Goal: Task Accomplishment & Management: Manage account settings

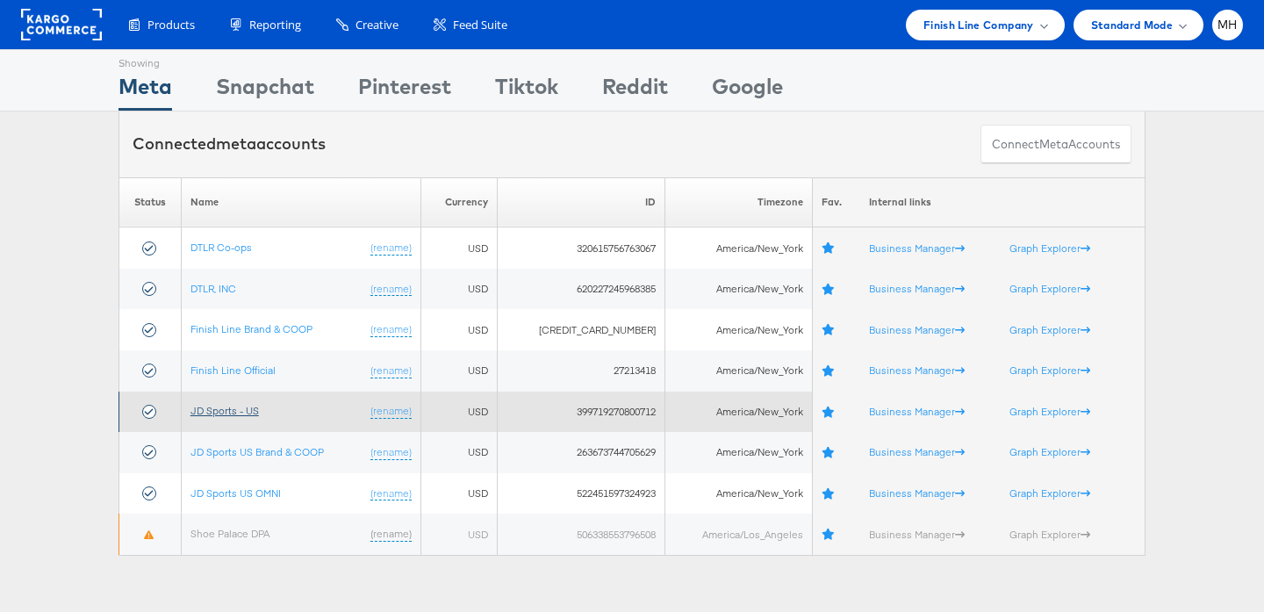
click at [240, 409] on link "JD Sports - US" at bounding box center [225, 410] width 68 height 13
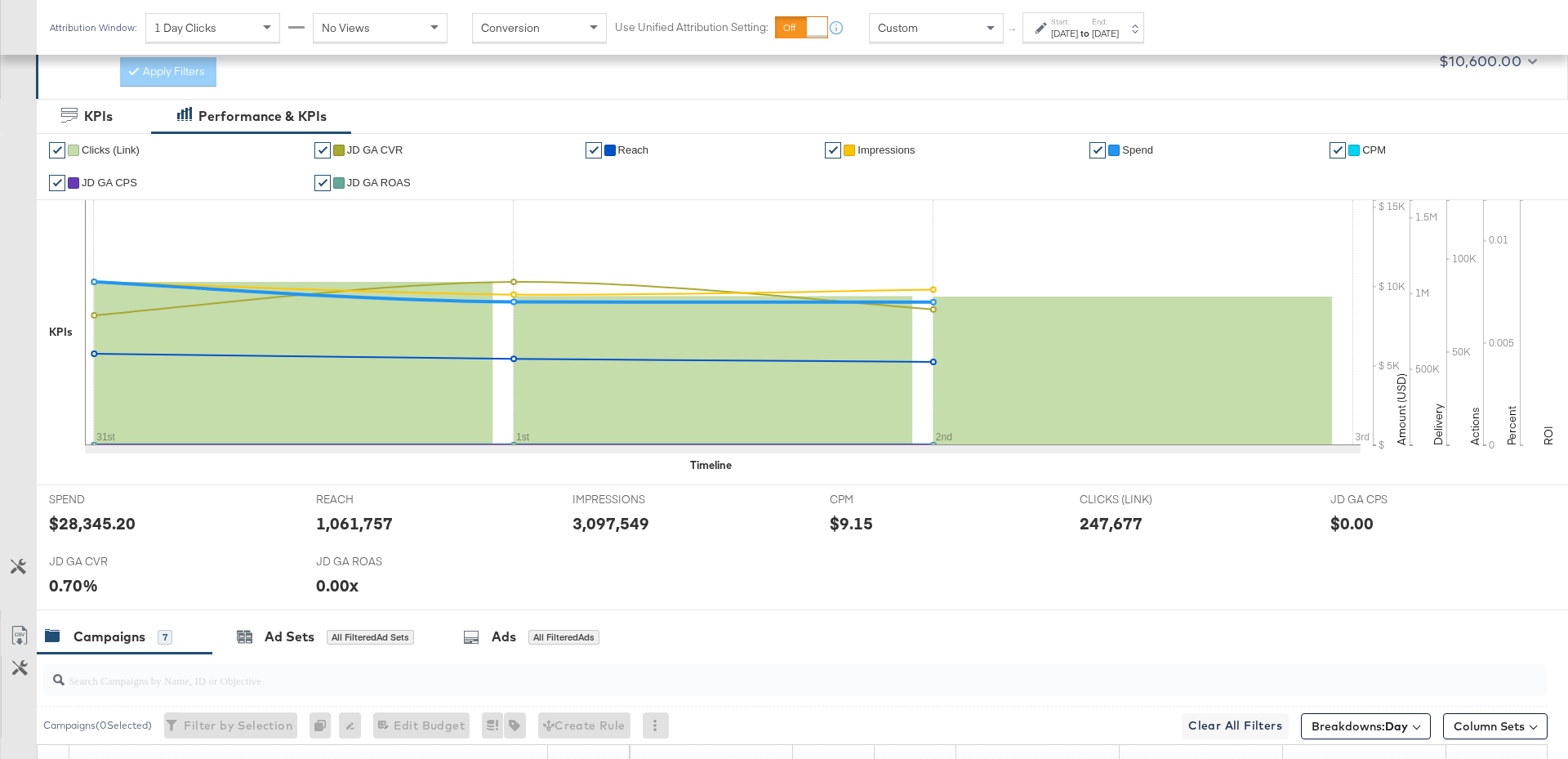
scroll to position [828, 0]
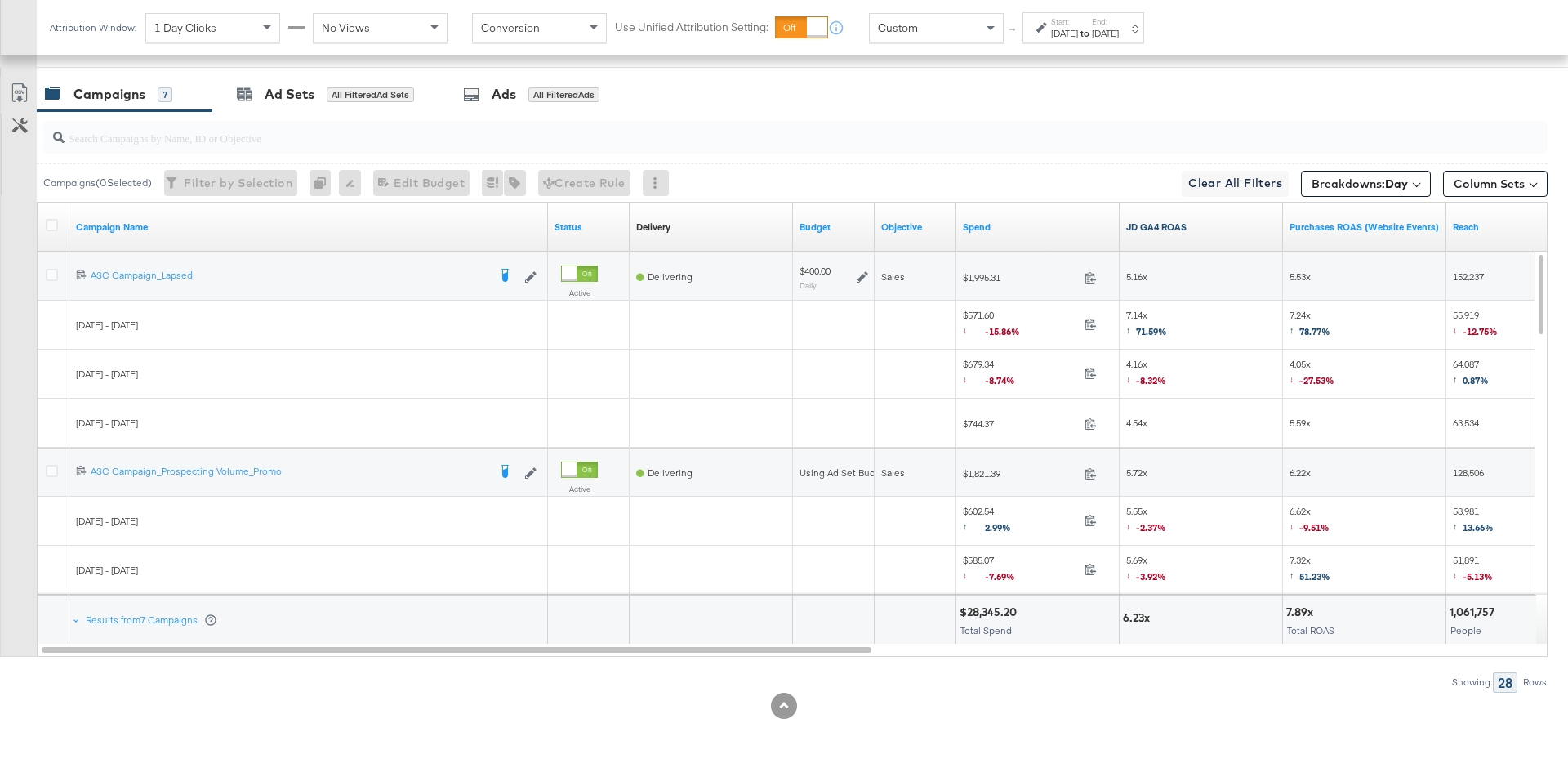
click at [1195, 220] on link "JD GA4 ROAS" at bounding box center [1202, 227] width 151 height 13
click at [859, 275] on icon at bounding box center [862, 277] width 11 height 11
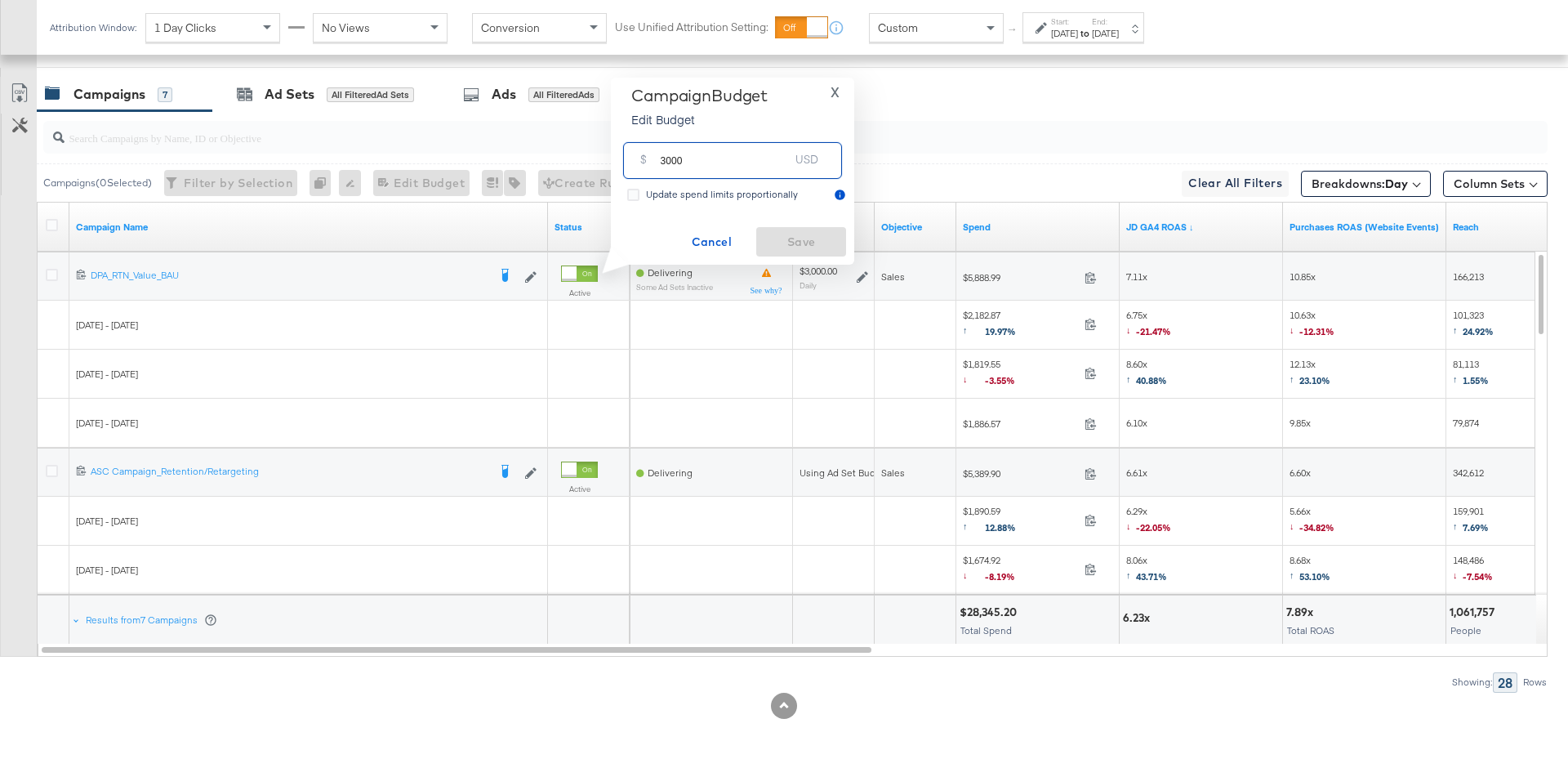
drag, startPoint x: 686, startPoint y: 161, endPoint x: 641, endPoint y: 160, distance: 45.0
click at [641, 160] on div "$ 3000 USD" at bounding box center [732, 161] width 219 height 37
type input "4000"
click at [780, 237] on span "Save" at bounding box center [801, 242] width 77 height 20
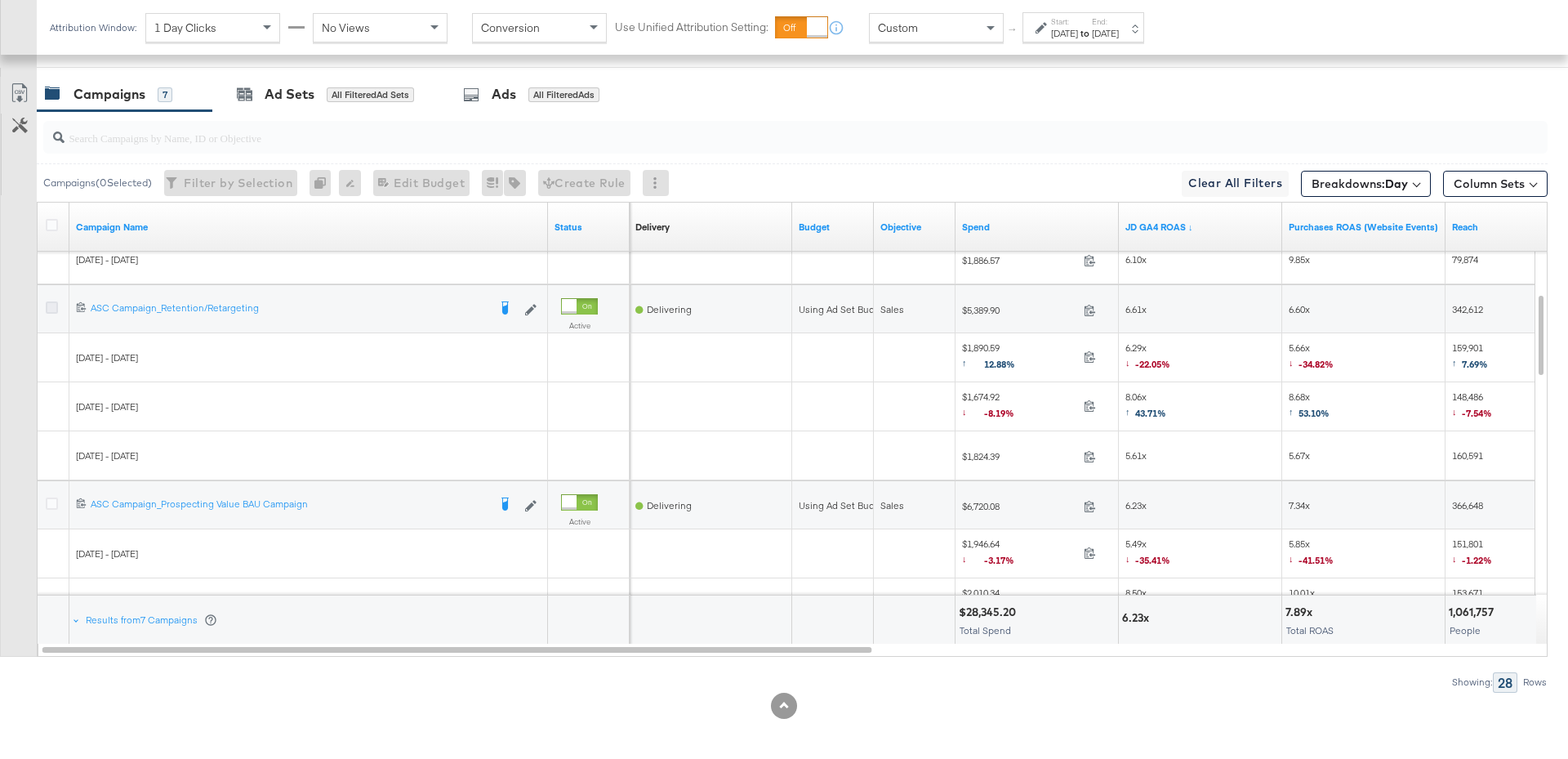
click at [50, 303] on icon at bounding box center [51, 307] width 12 height 12
click at [0, 0] on input "checkbox" at bounding box center [0, 0] width 0 height 0
click at [46, 498] on icon at bounding box center [51, 503] width 12 height 12
click at [0, 0] on input "checkbox" at bounding box center [0, 0] width 0 height 0
click at [364, 87] on span "for 2 Campaigns" at bounding box center [366, 94] width 81 height 15
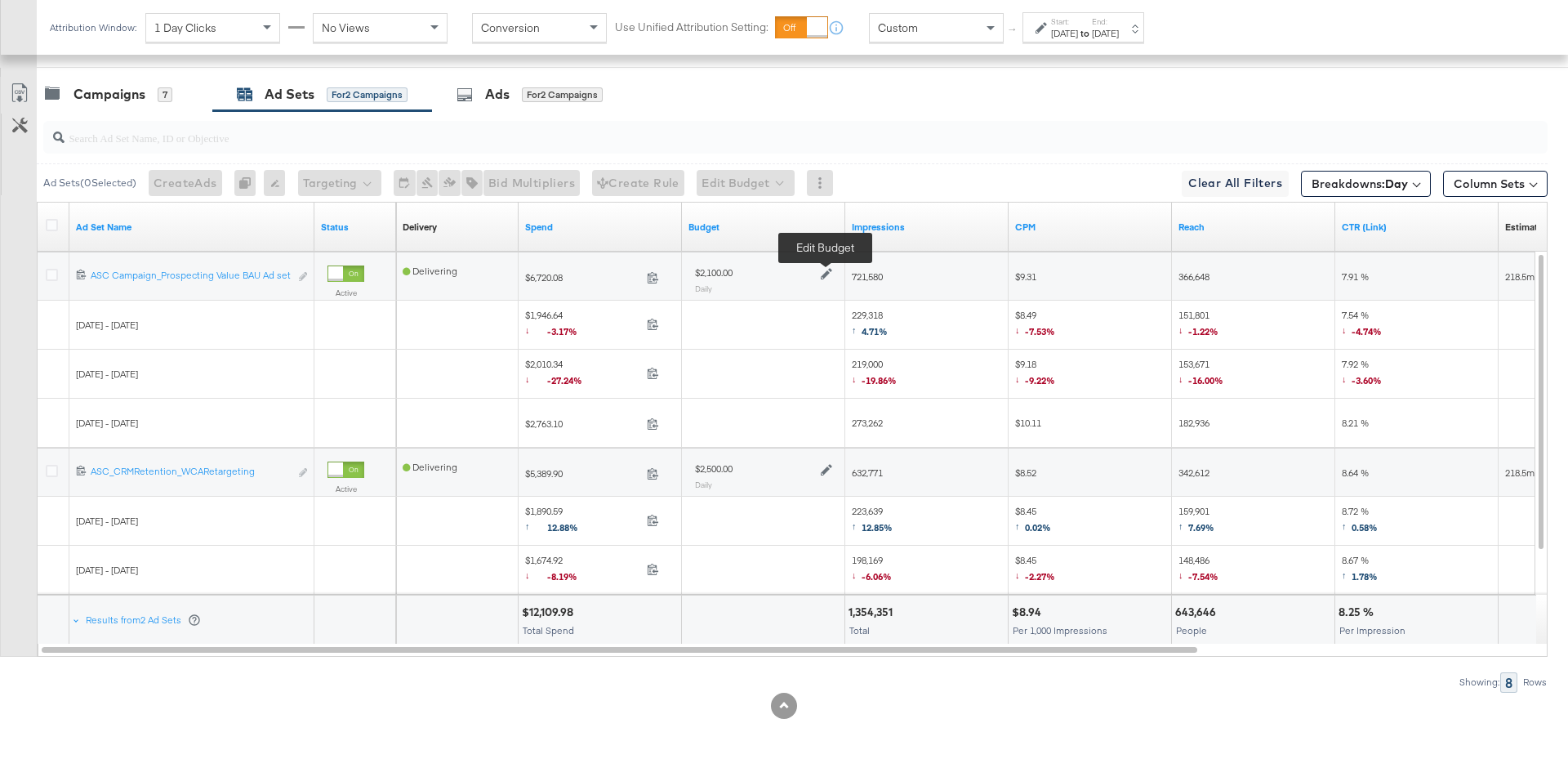
click at [822, 272] on icon at bounding box center [826, 274] width 11 height 11
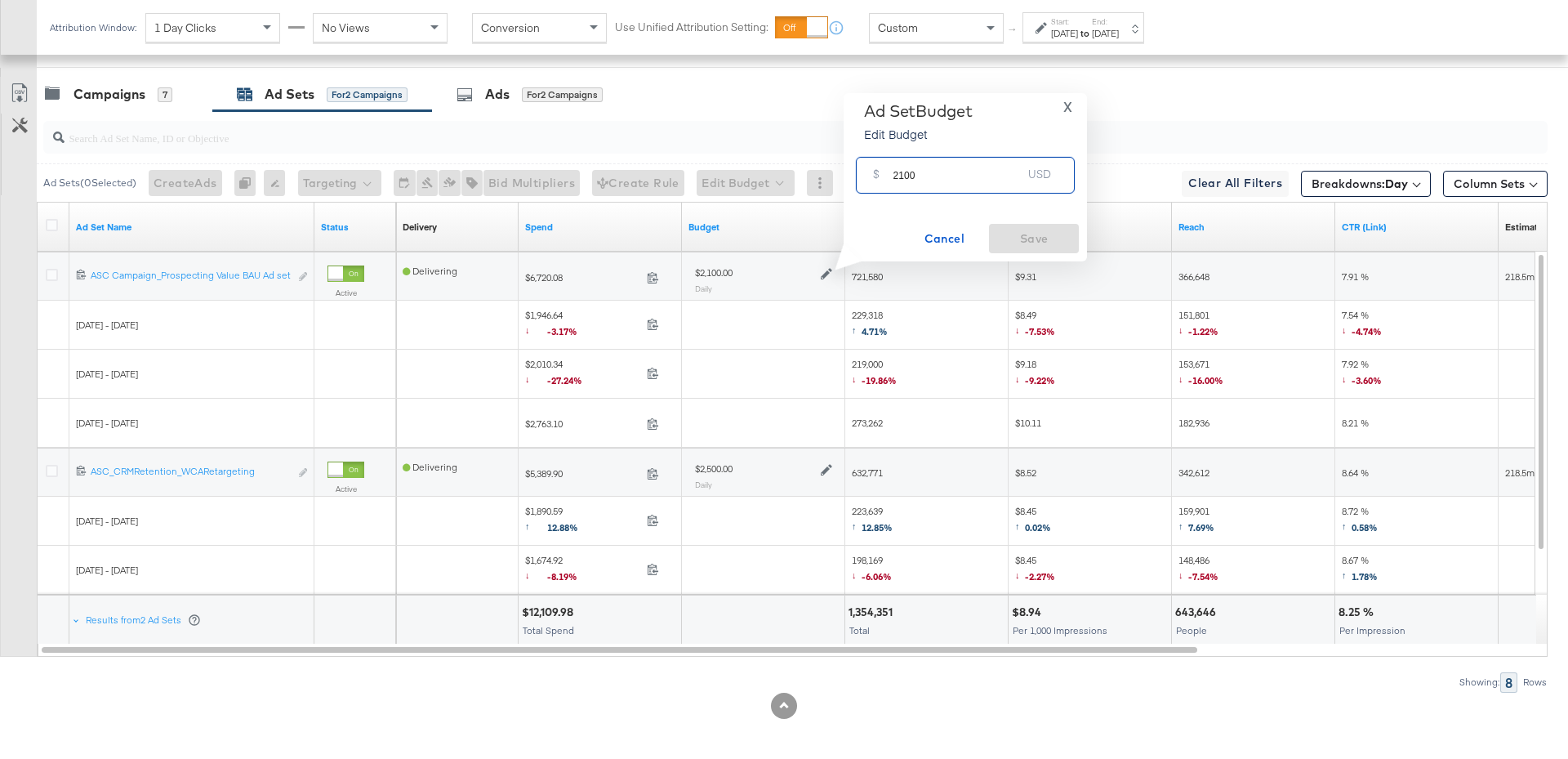
drag, startPoint x: 923, startPoint y: 178, endPoint x: 888, endPoint y: 177, distance: 35.0
click at [888, 177] on div "$ 2100 USD" at bounding box center [964, 176] width 219 height 37
type input "3200"
click at [1065, 238] on span "Save" at bounding box center [1033, 239] width 77 height 20
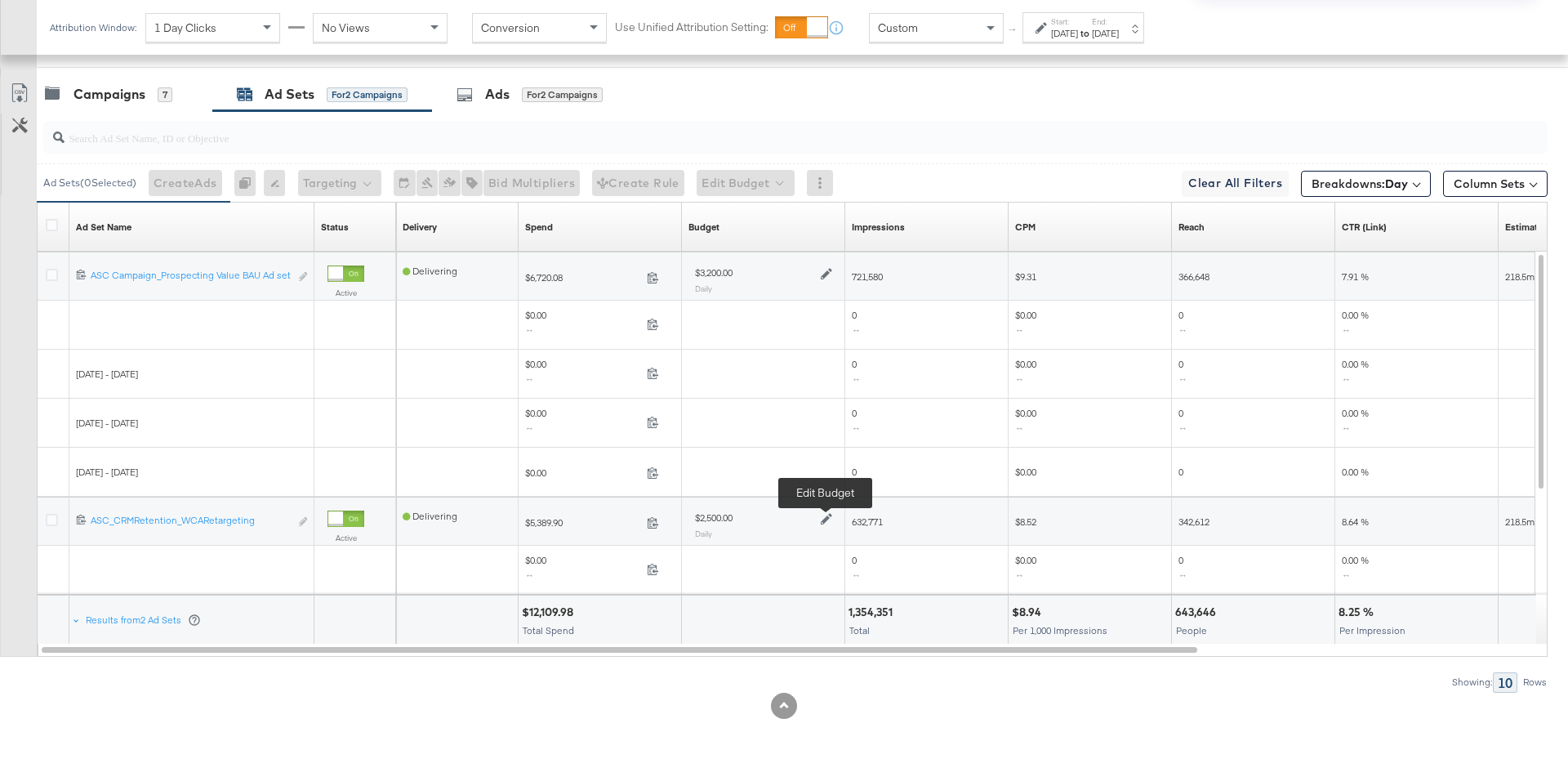
click at [822, 516] on icon at bounding box center [826, 519] width 11 height 11
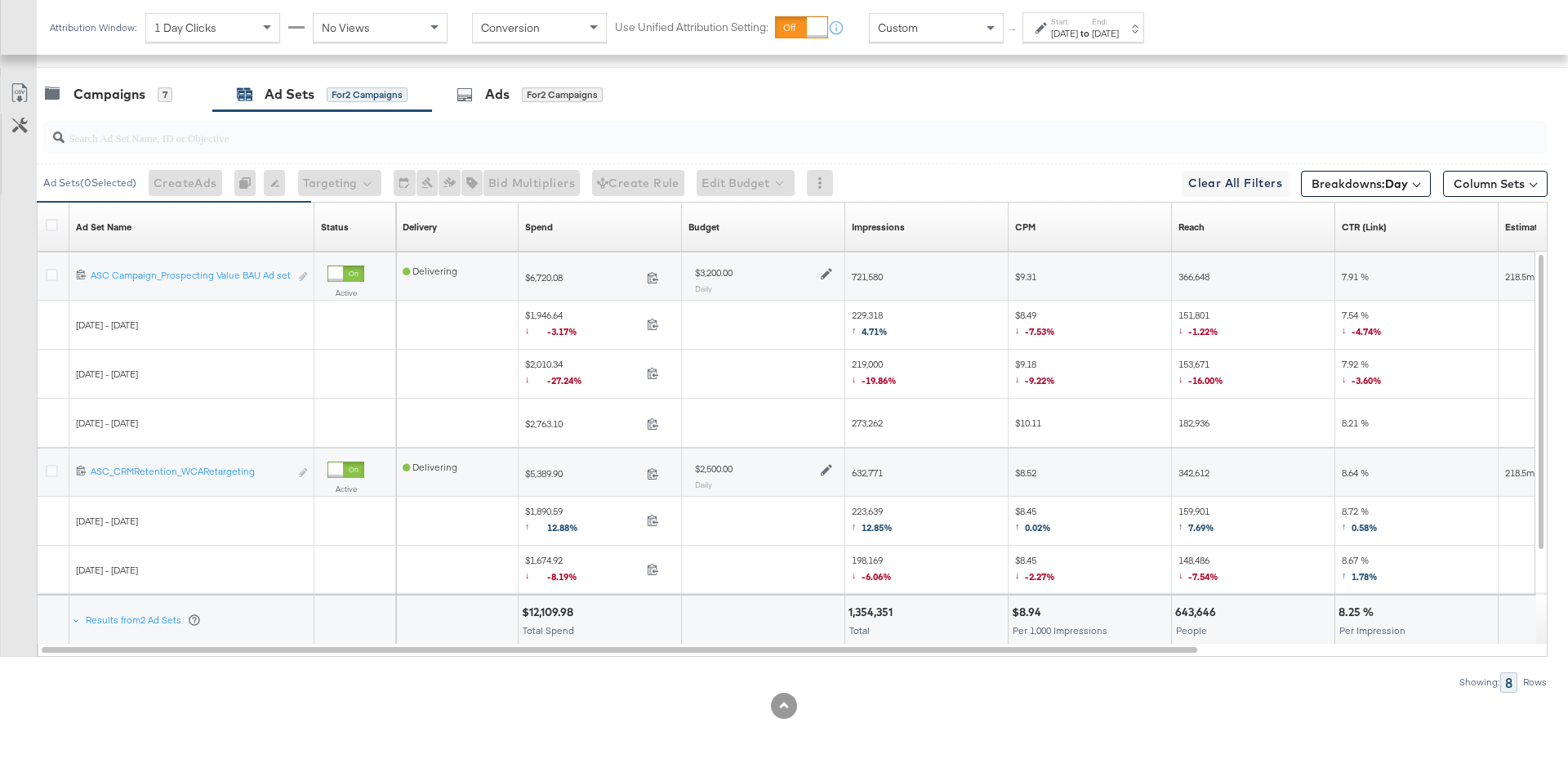
drag, startPoint x: 926, startPoint y: 425, endPoint x: 892, endPoint y: 425, distance: 34.0
click at [892, 425] on div "273,262" at bounding box center [927, 423] width 151 height 13
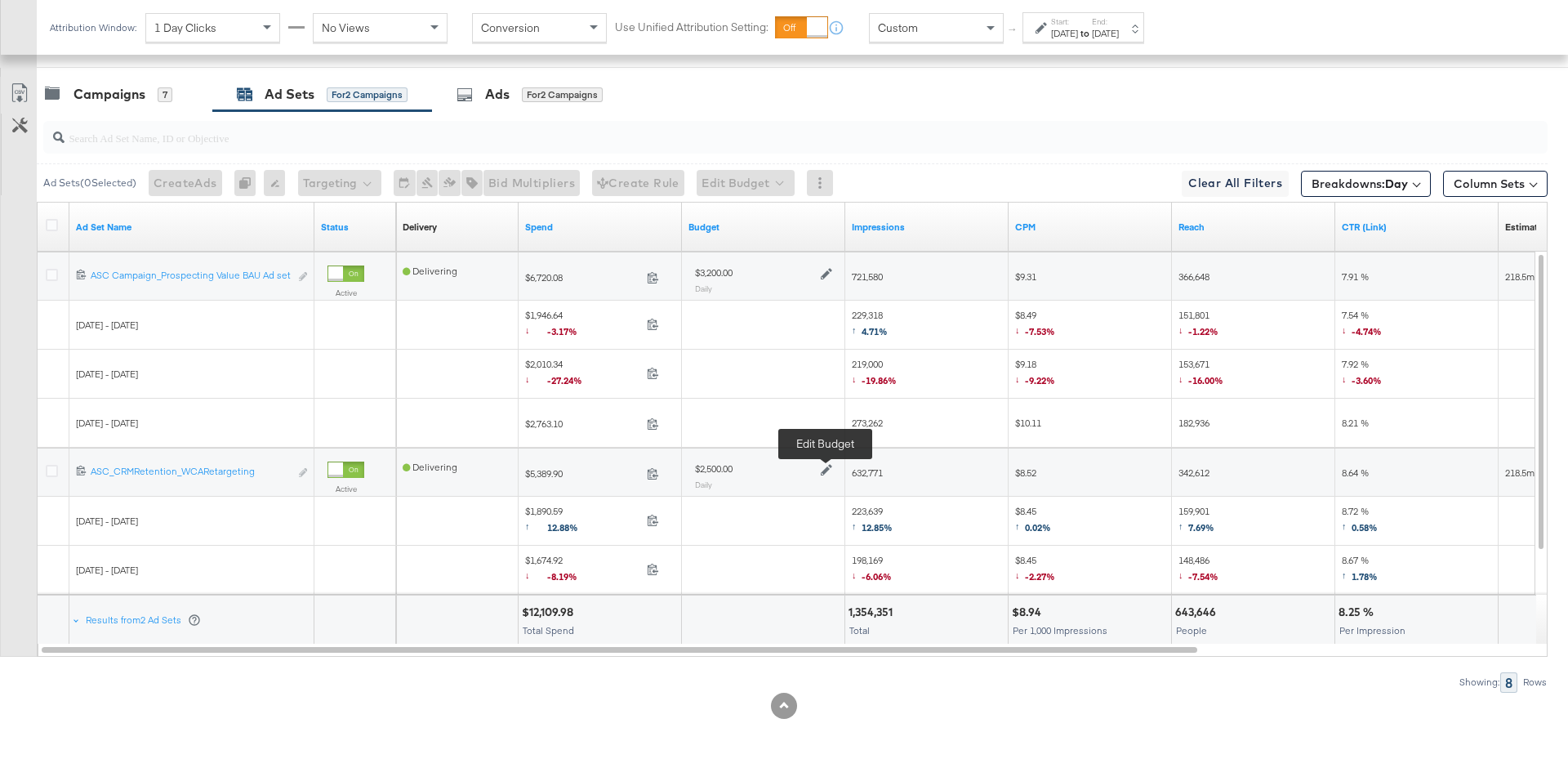
click at [825, 464] on icon at bounding box center [826, 470] width 11 height 11
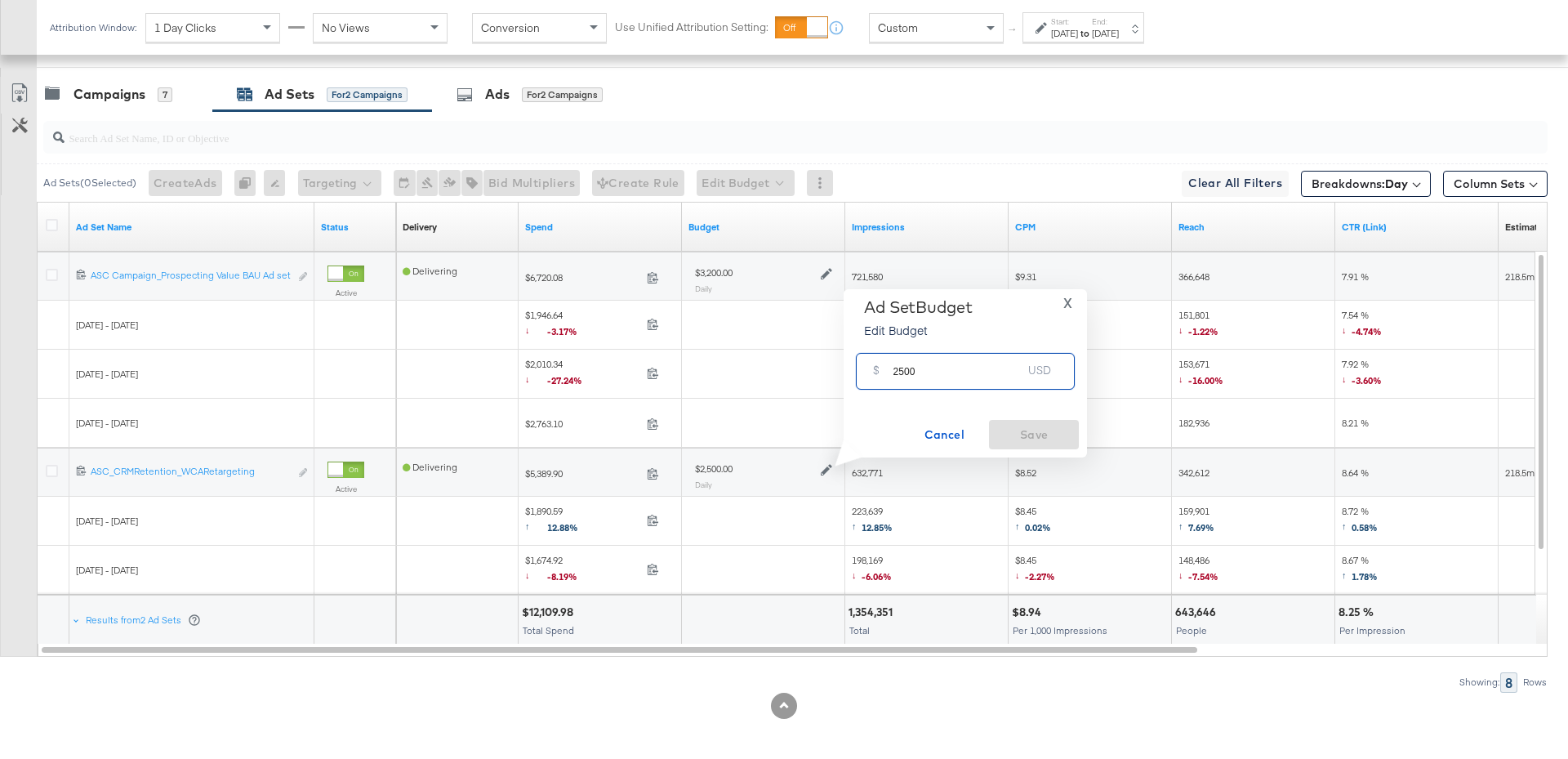
drag, startPoint x: 920, startPoint y: 373, endPoint x: 887, endPoint y: 374, distance: 33.0
click at [887, 373] on div "$ 2500 USD" at bounding box center [964, 371] width 219 height 37
type input "3500"
click at [1043, 433] on span "Save" at bounding box center [1033, 435] width 77 height 20
click at [1119, 31] on div "Sep 2nd 2025" at bounding box center [1105, 33] width 27 height 13
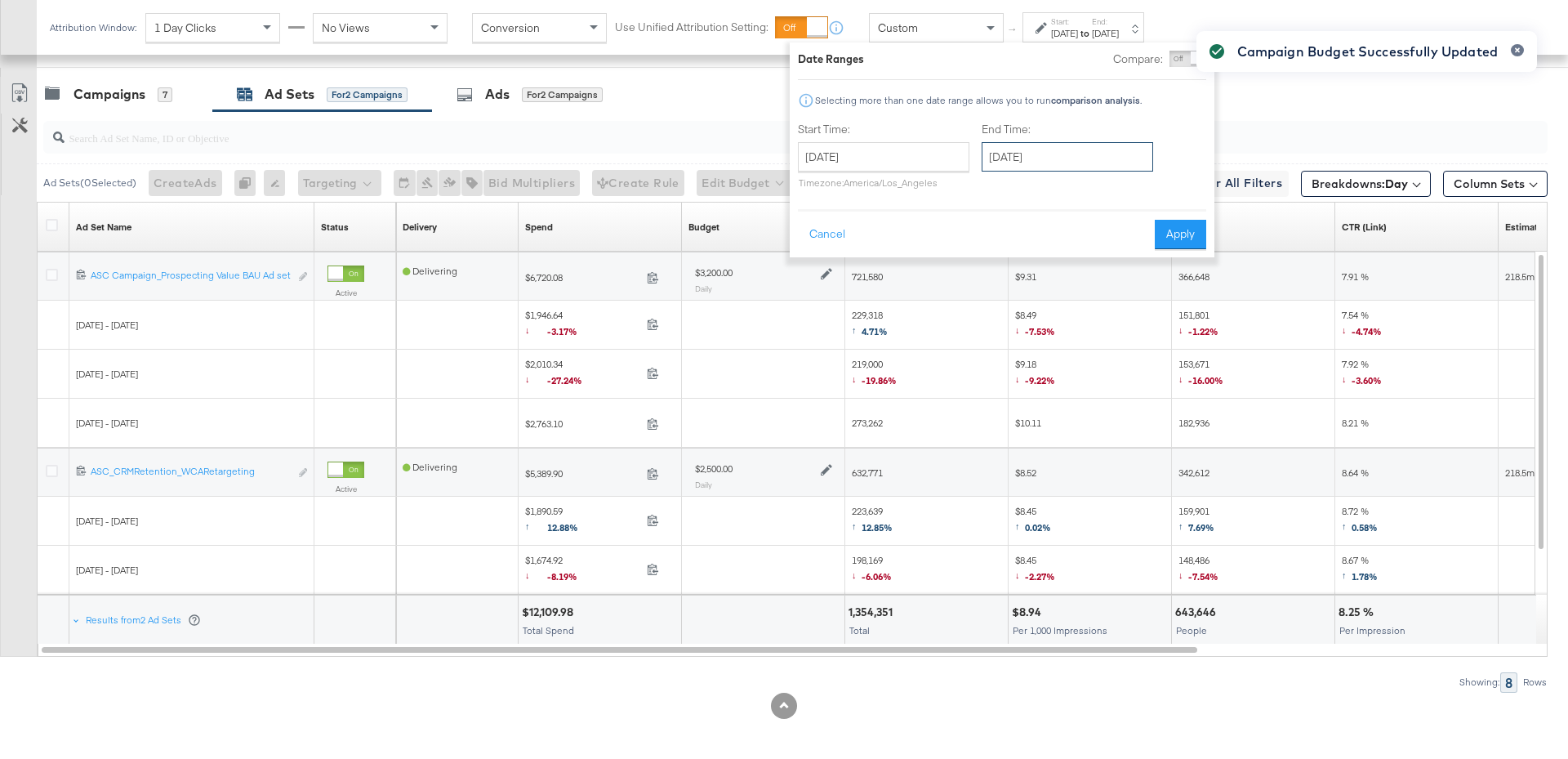
click at [1091, 157] on input "September 2nd 2025" at bounding box center [1067, 157] width 171 height 30
click at [1088, 241] on td "3" at bounding box center [1083, 239] width 28 height 23
type input "September 3rd 2025"
click at [1172, 238] on button "Apply" at bounding box center [1177, 234] width 51 height 30
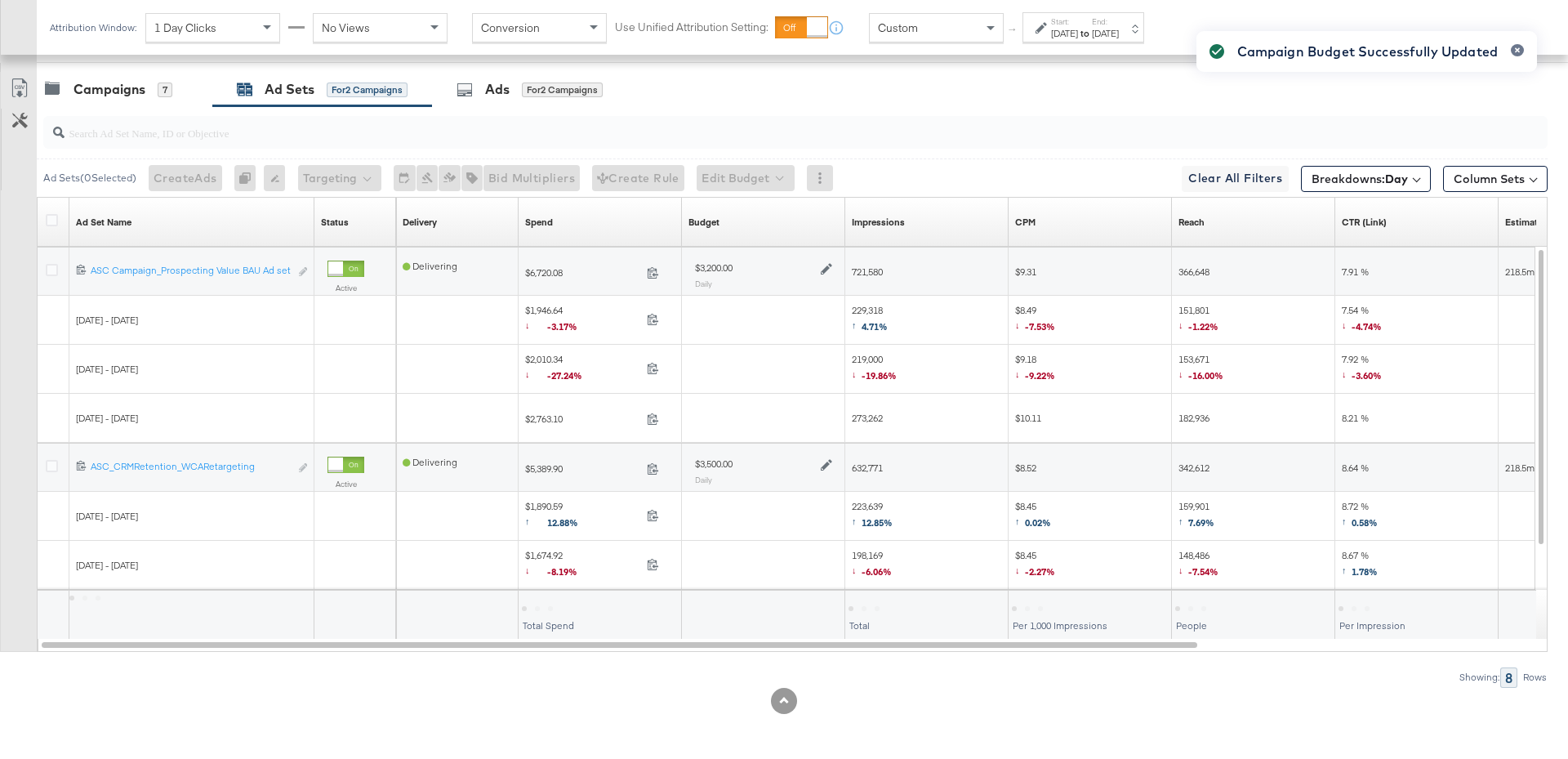
scroll to position [669, 0]
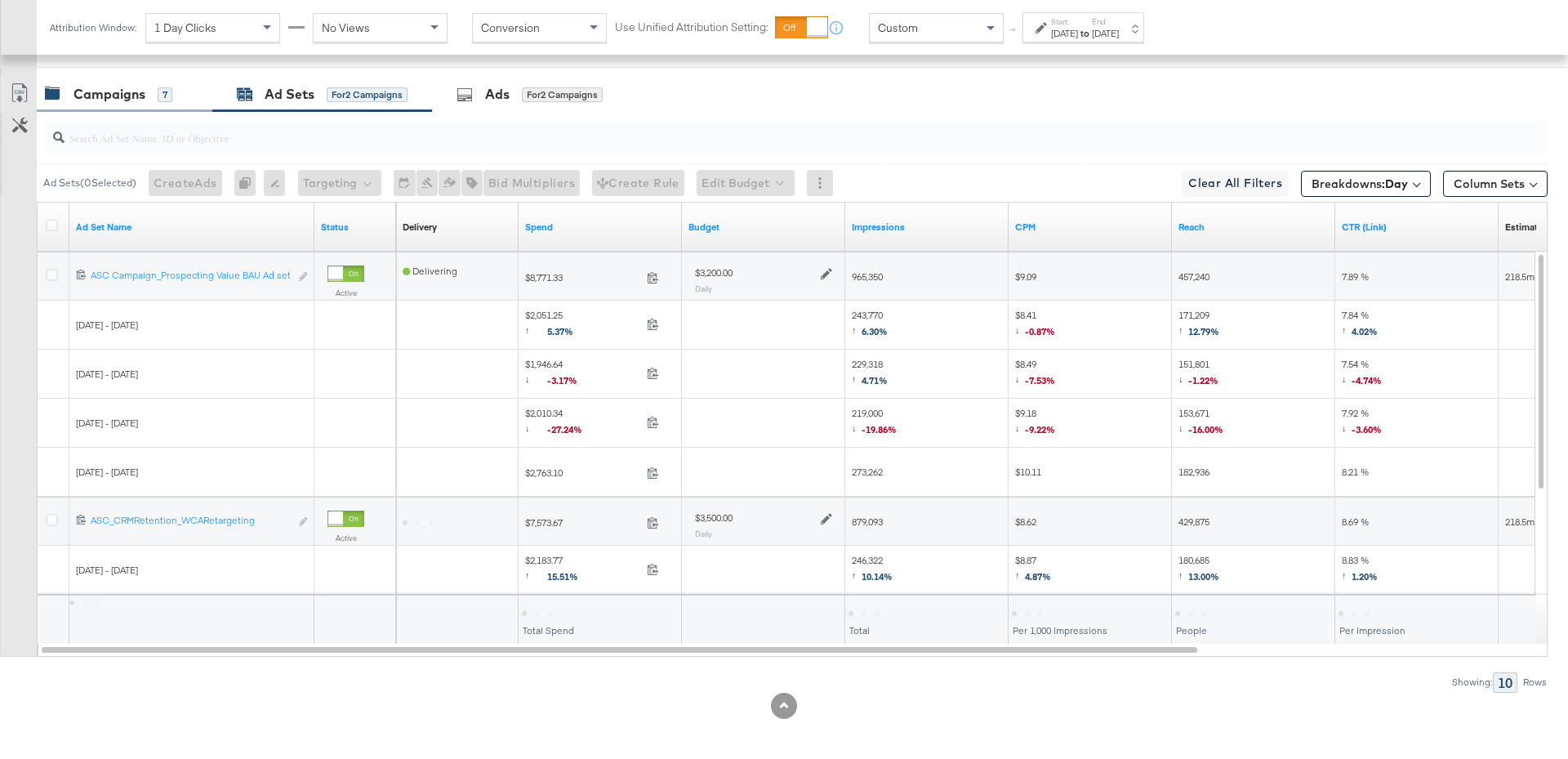
click at [134, 99] on div "Campaigns" at bounding box center [109, 94] width 72 height 19
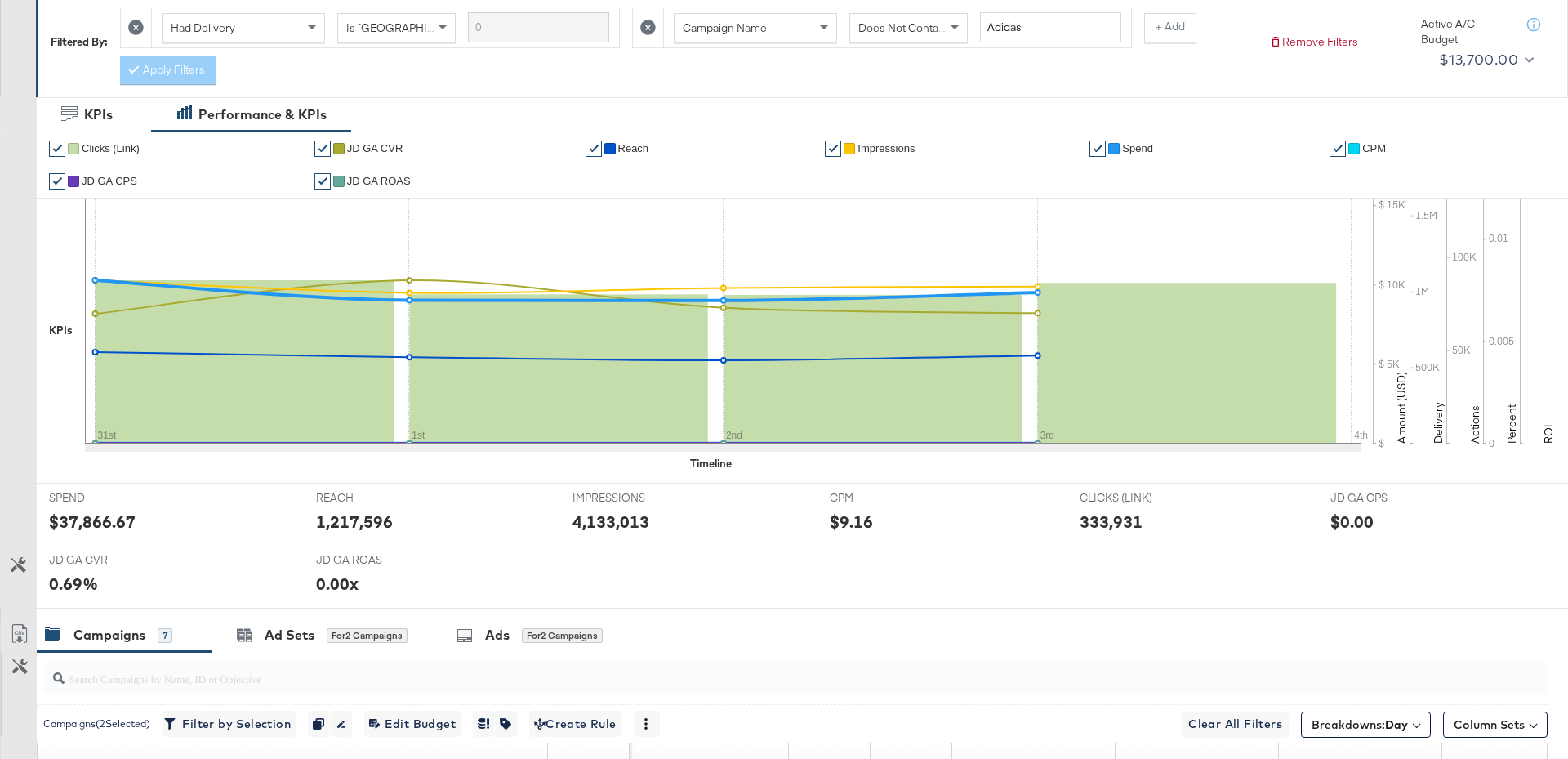
scroll to position [0, 0]
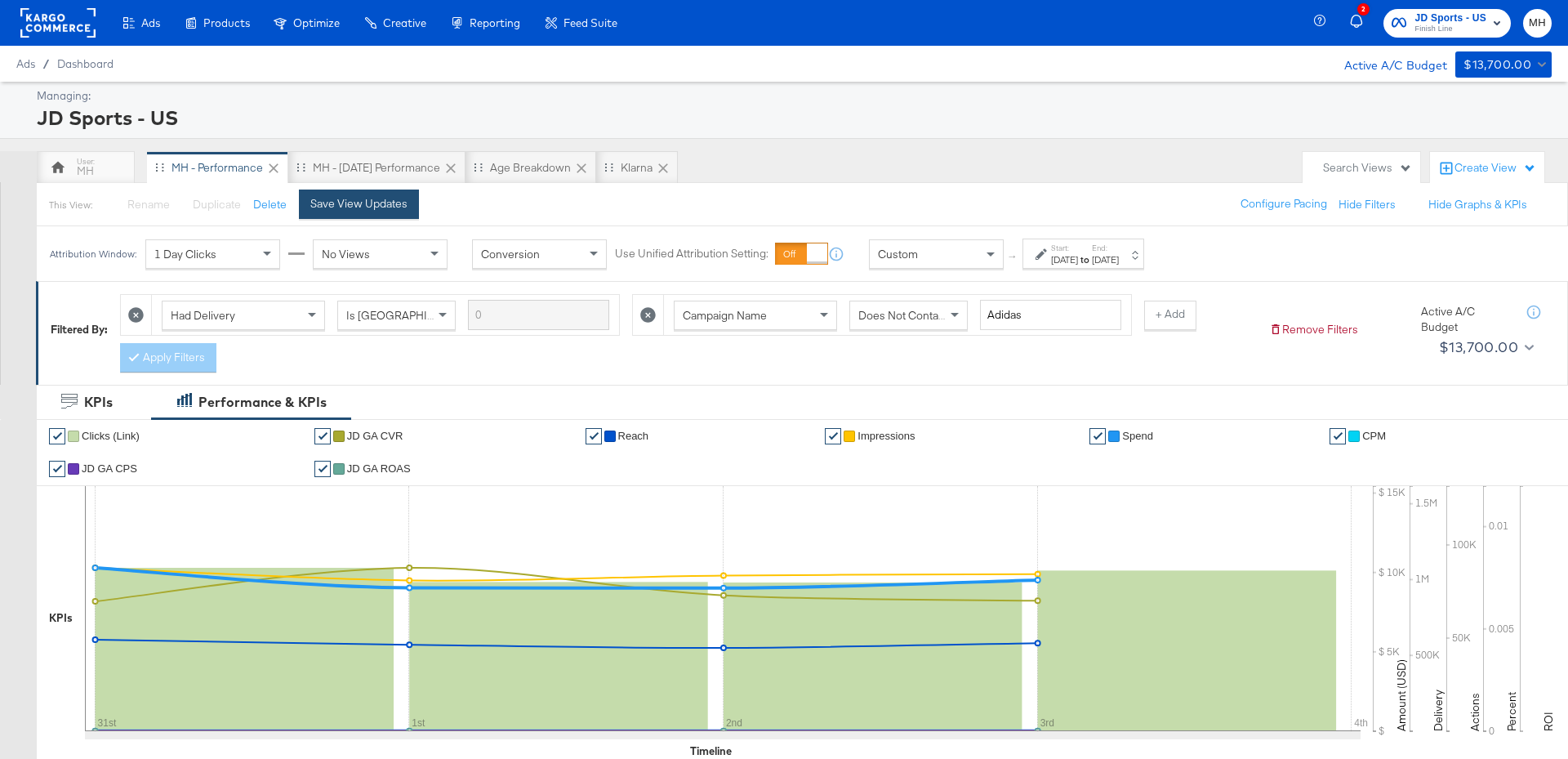
click at [360, 212] on button "Save View Updates" at bounding box center [358, 205] width 120 height 30
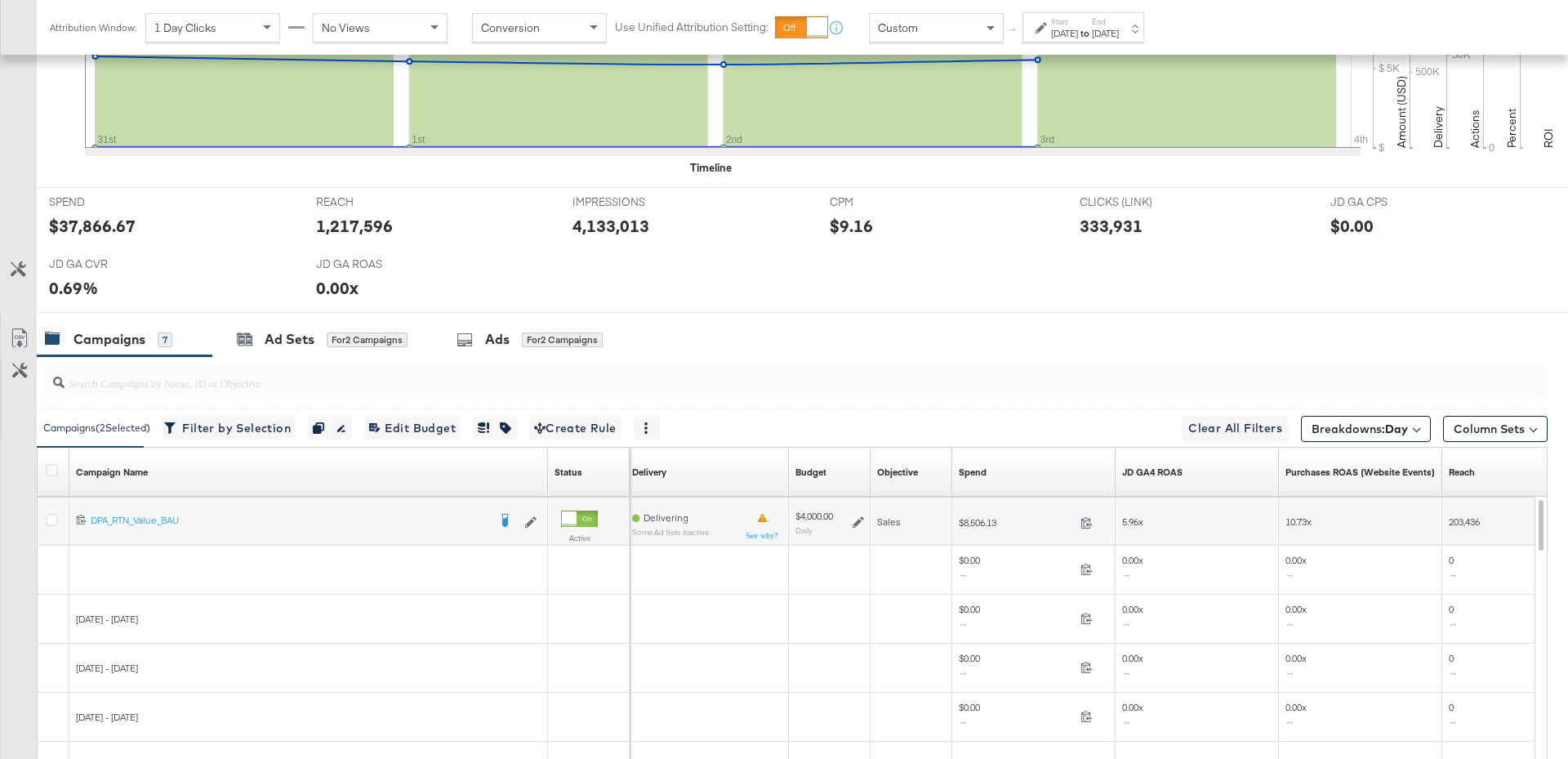
scroll to position [828, 0]
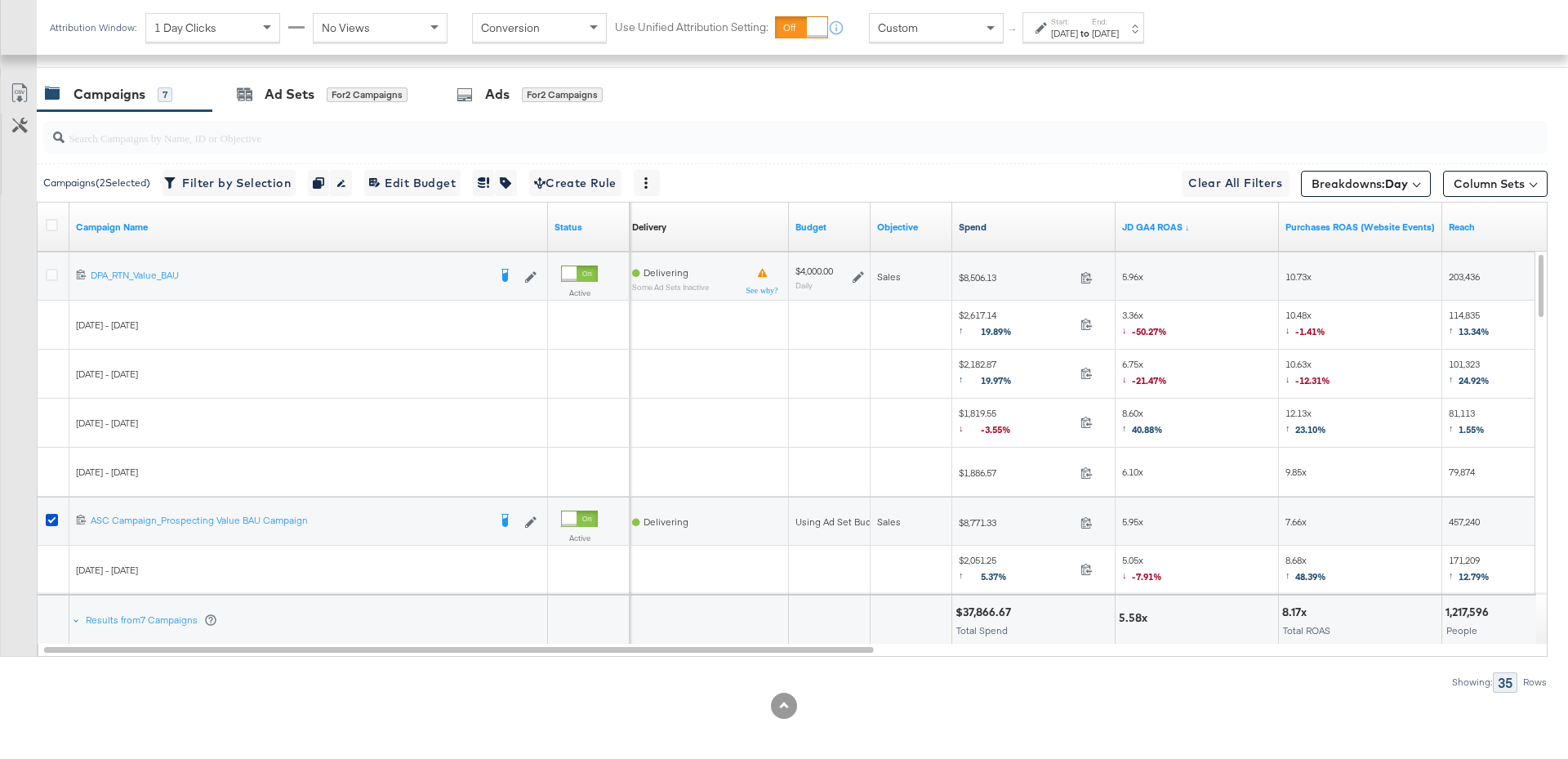
click at [1008, 223] on link "Spend" at bounding box center [1034, 227] width 151 height 13
click at [1176, 220] on link "JD GA4 ROAS" at bounding box center [1197, 227] width 151 height 13
click at [51, 516] on icon at bounding box center [51, 519] width 12 height 12
click at [0, 0] on input "checkbox" at bounding box center [0, 0] width 0 height 0
click at [50, 519] on icon at bounding box center [51, 520] width 12 height 12
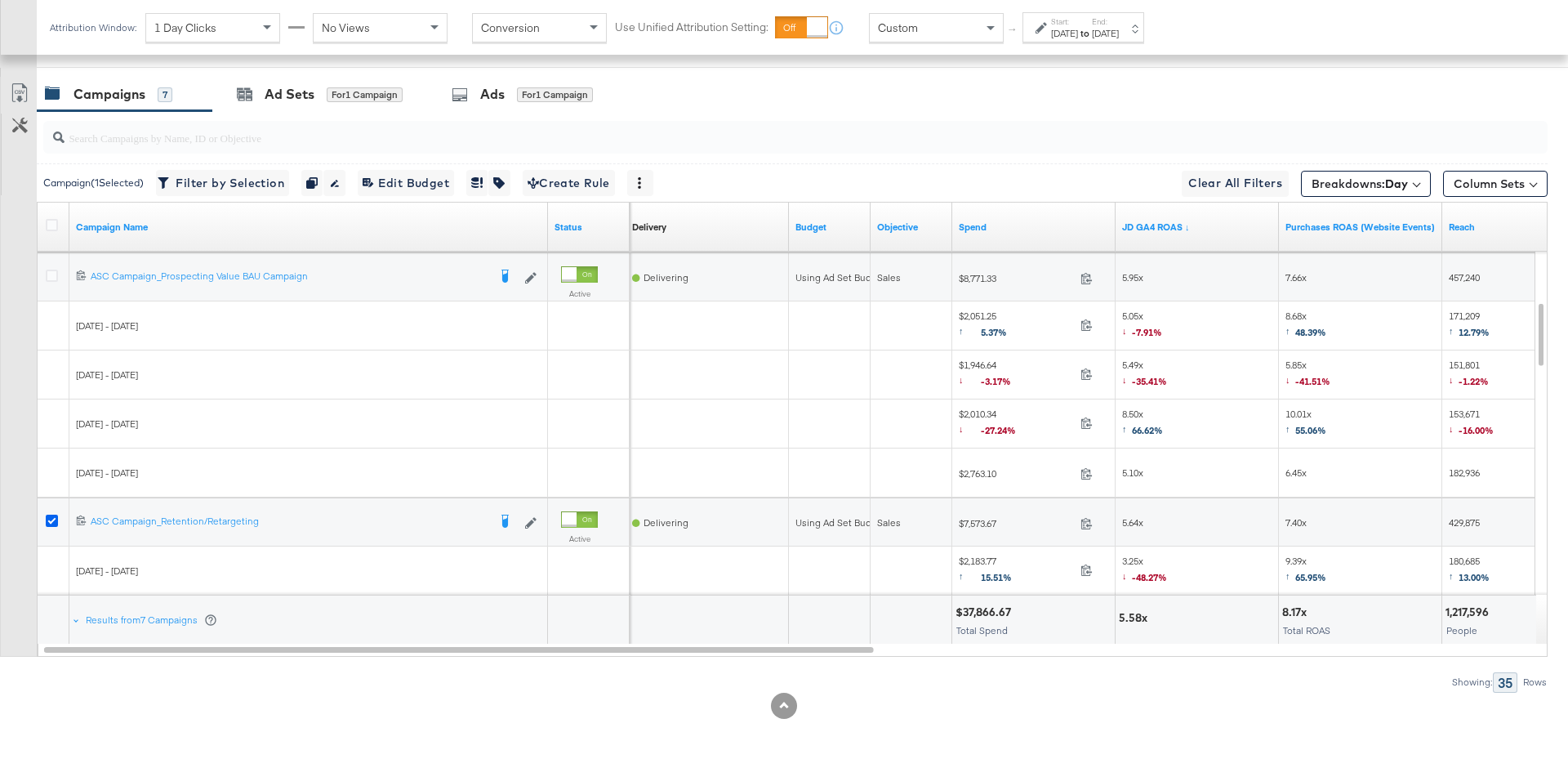
click at [0, 0] on input "checkbox" at bounding box center [0, 0] width 0 height 0
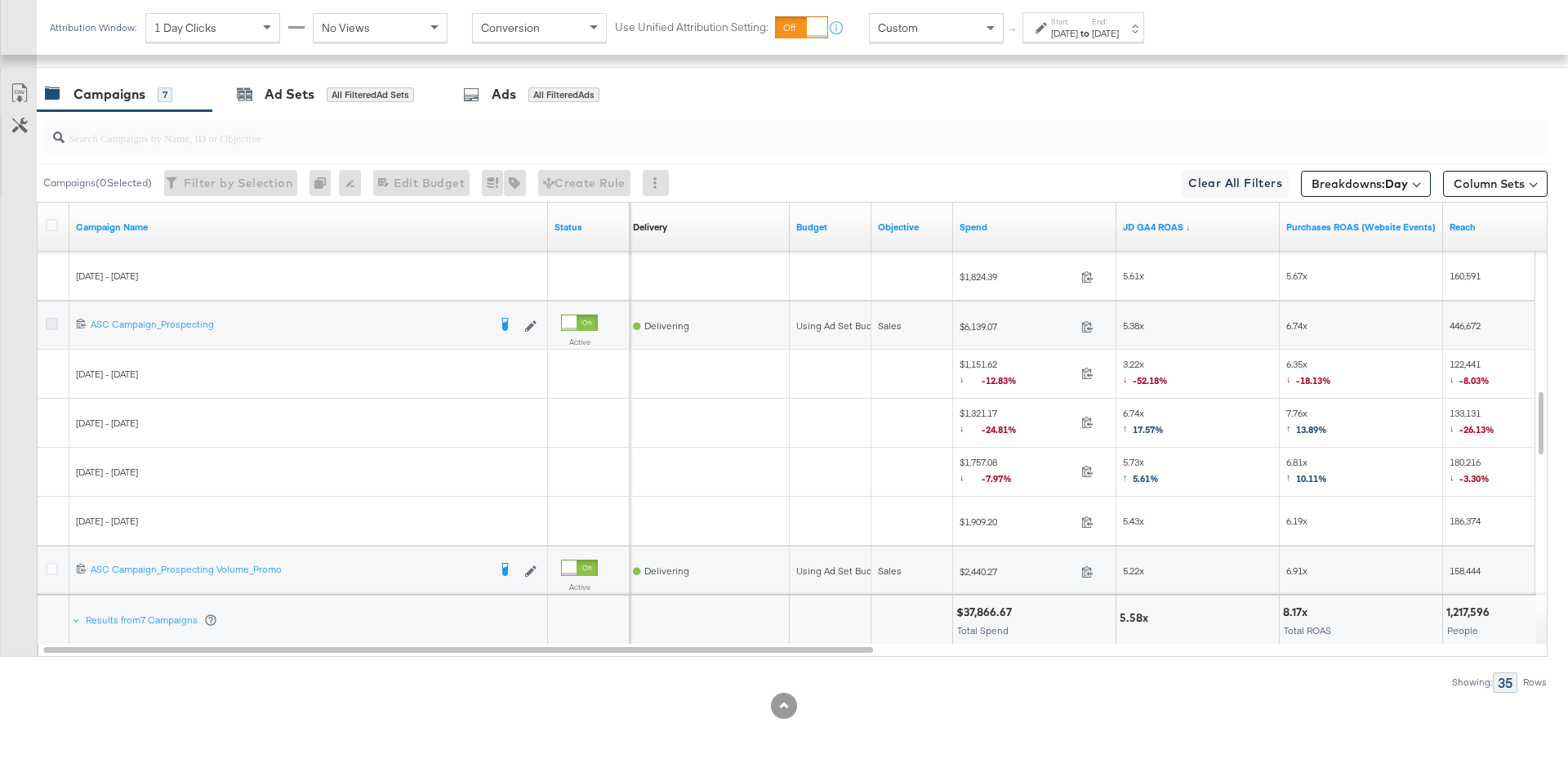
click at [51, 318] on icon at bounding box center [51, 324] width 12 height 12
click at [0, 0] on input "checkbox" at bounding box center [0, 0] width 0 height 0
click at [378, 87] on div "for 1 Campaign" at bounding box center [365, 95] width 76 height 15
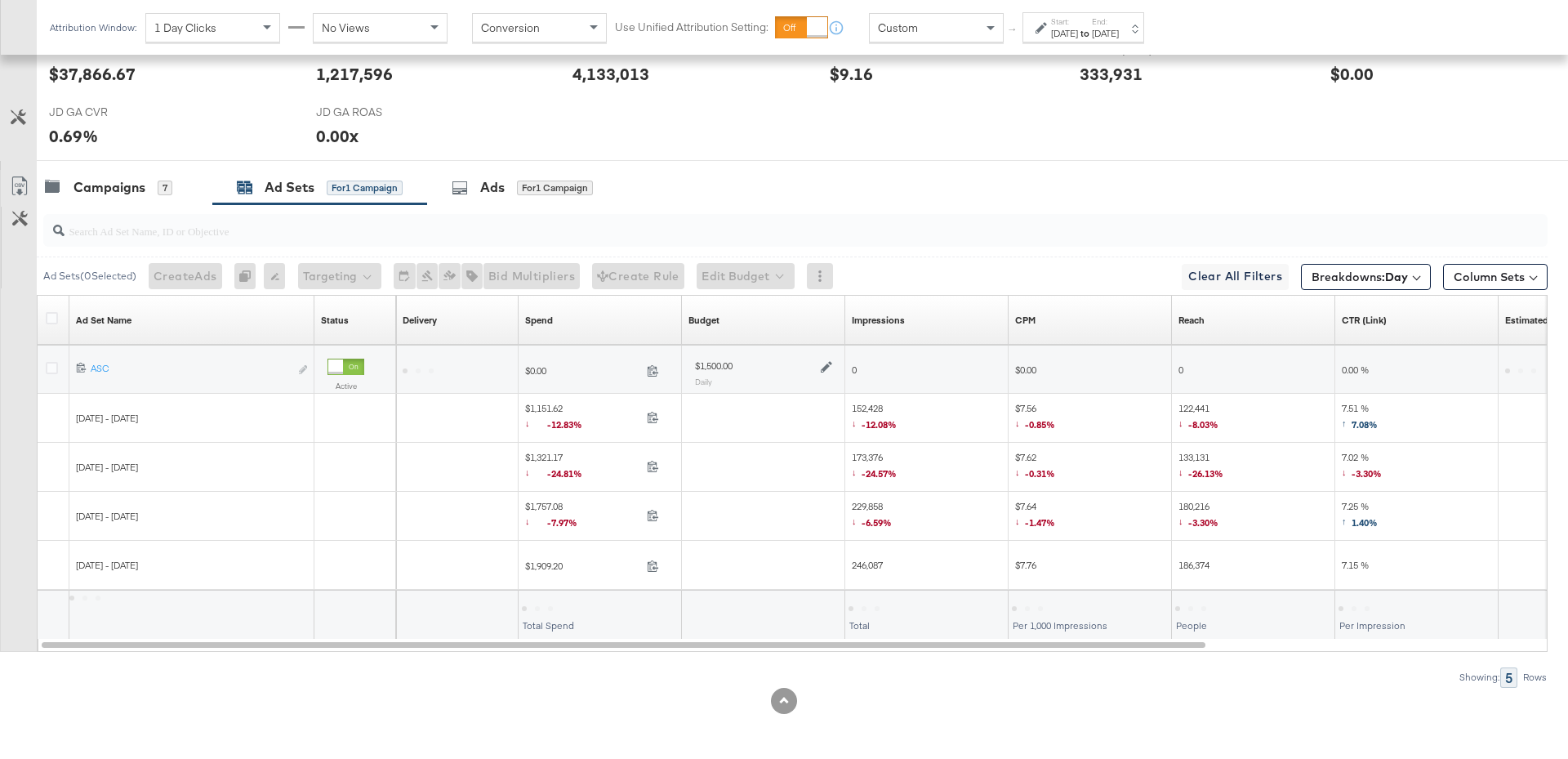
scroll to position [730, 0]
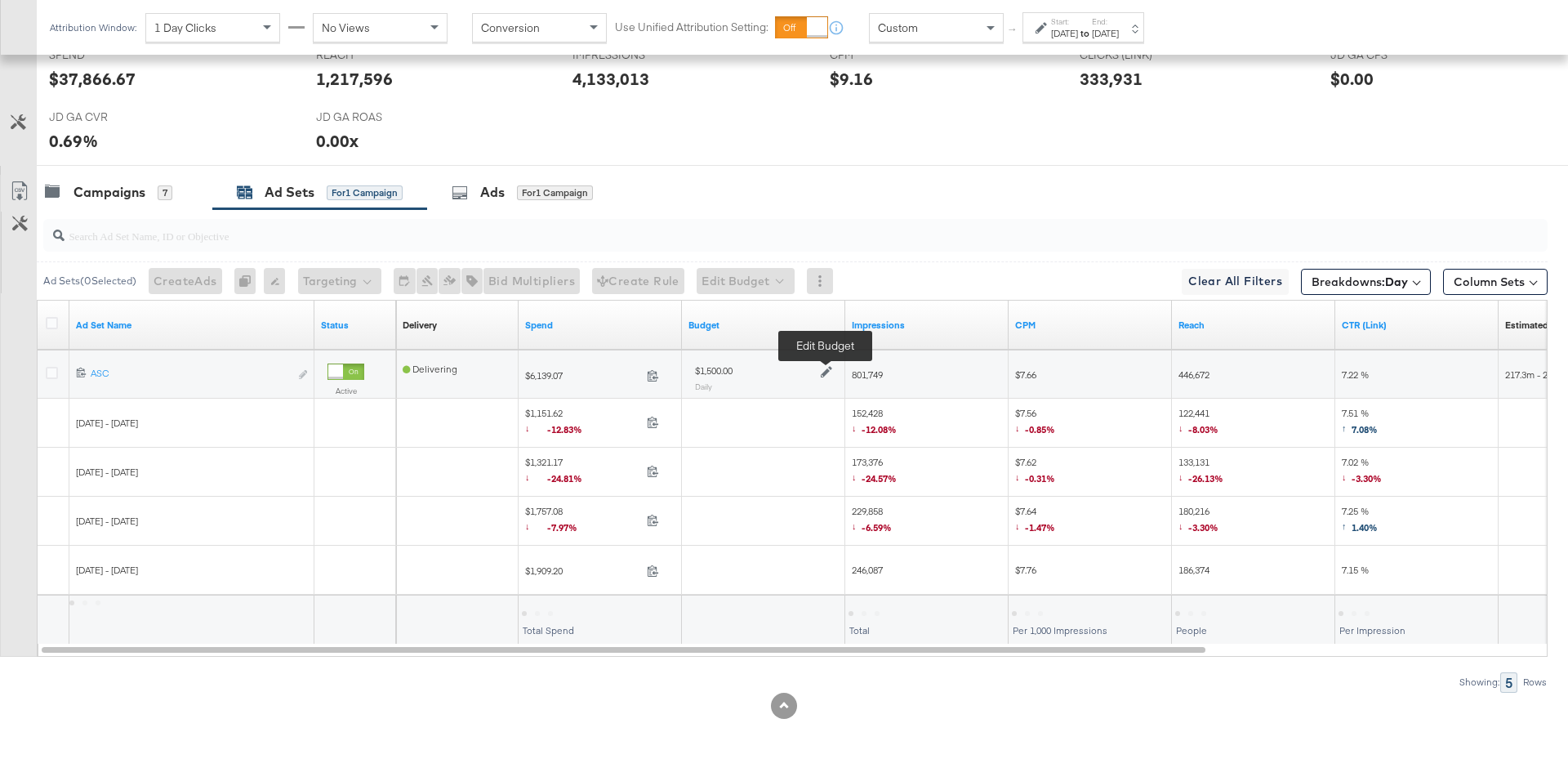
click at [827, 371] on icon at bounding box center [826, 371] width 11 height 11
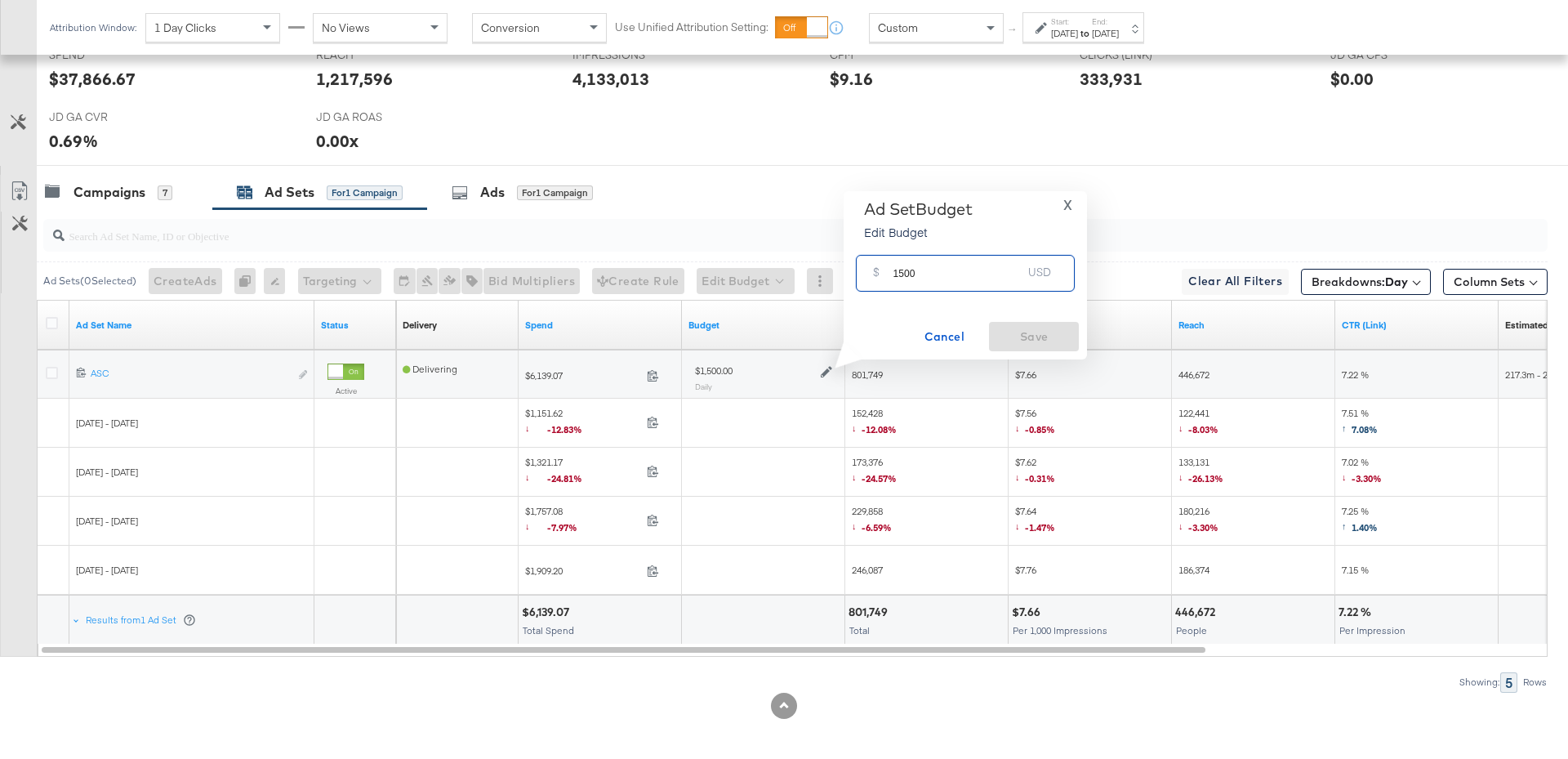
drag, startPoint x: 919, startPoint y: 277, endPoint x: 877, endPoint y: 277, distance: 42.0
click at [877, 277] on div "$ 1500 USD" at bounding box center [964, 273] width 219 height 37
type input "2000"
click at [1039, 339] on span "Save" at bounding box center [1033, 337] width 77 height 20
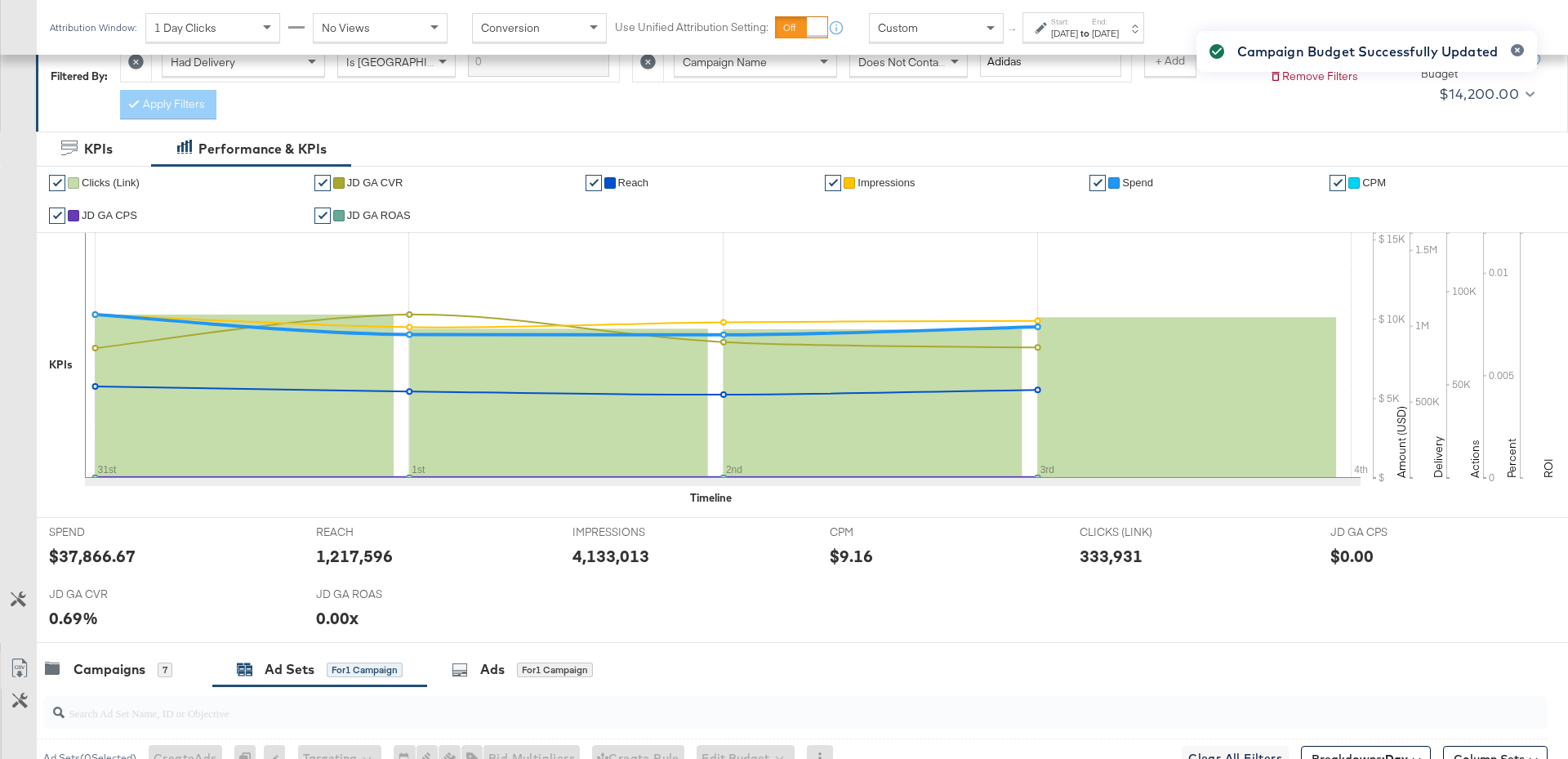
scroll to position [779, 0]
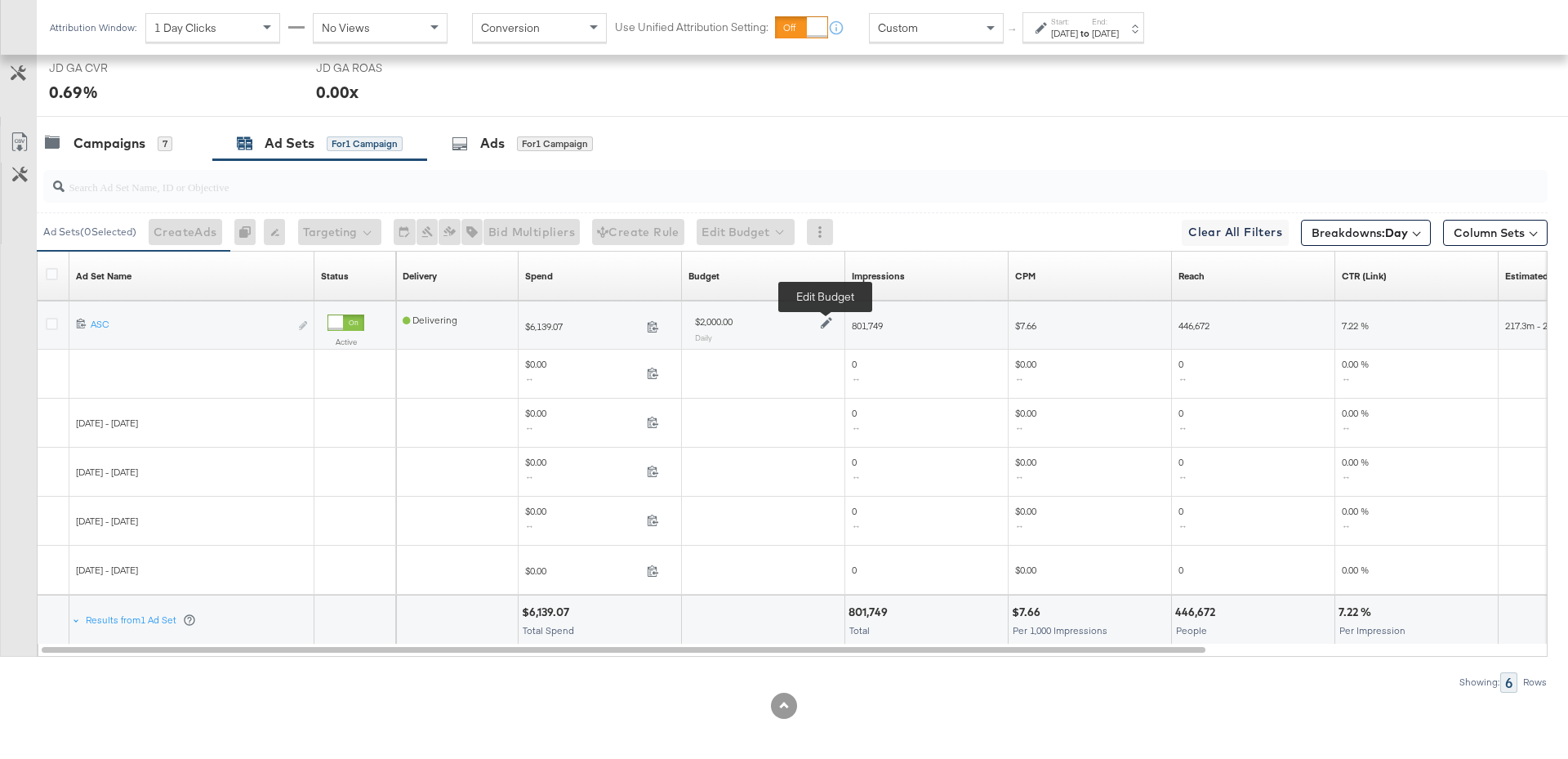
click at [827, 318] on icon at bounding box center [826, 324] width 11 height 11
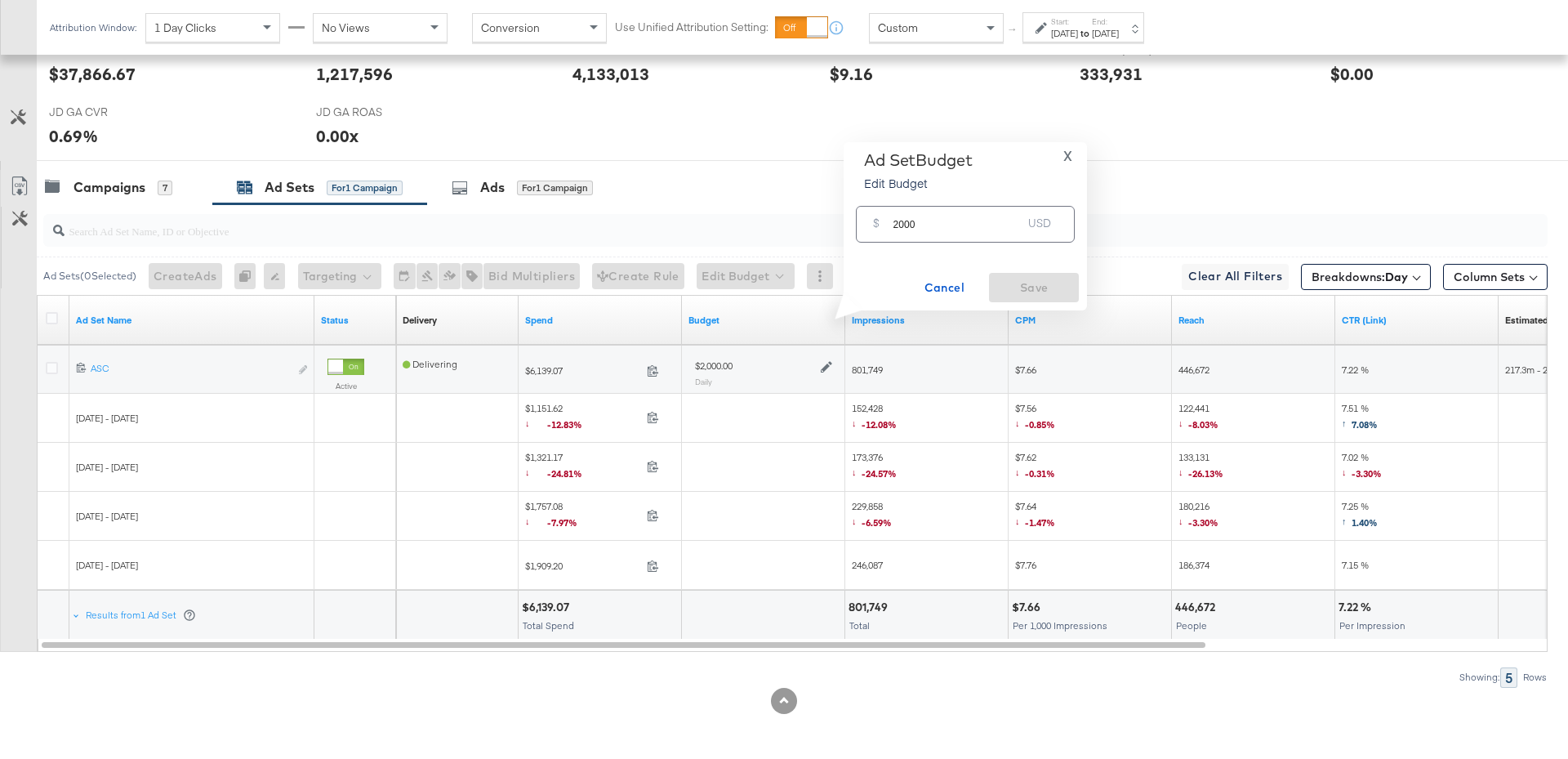
scroll to position [730, 0]
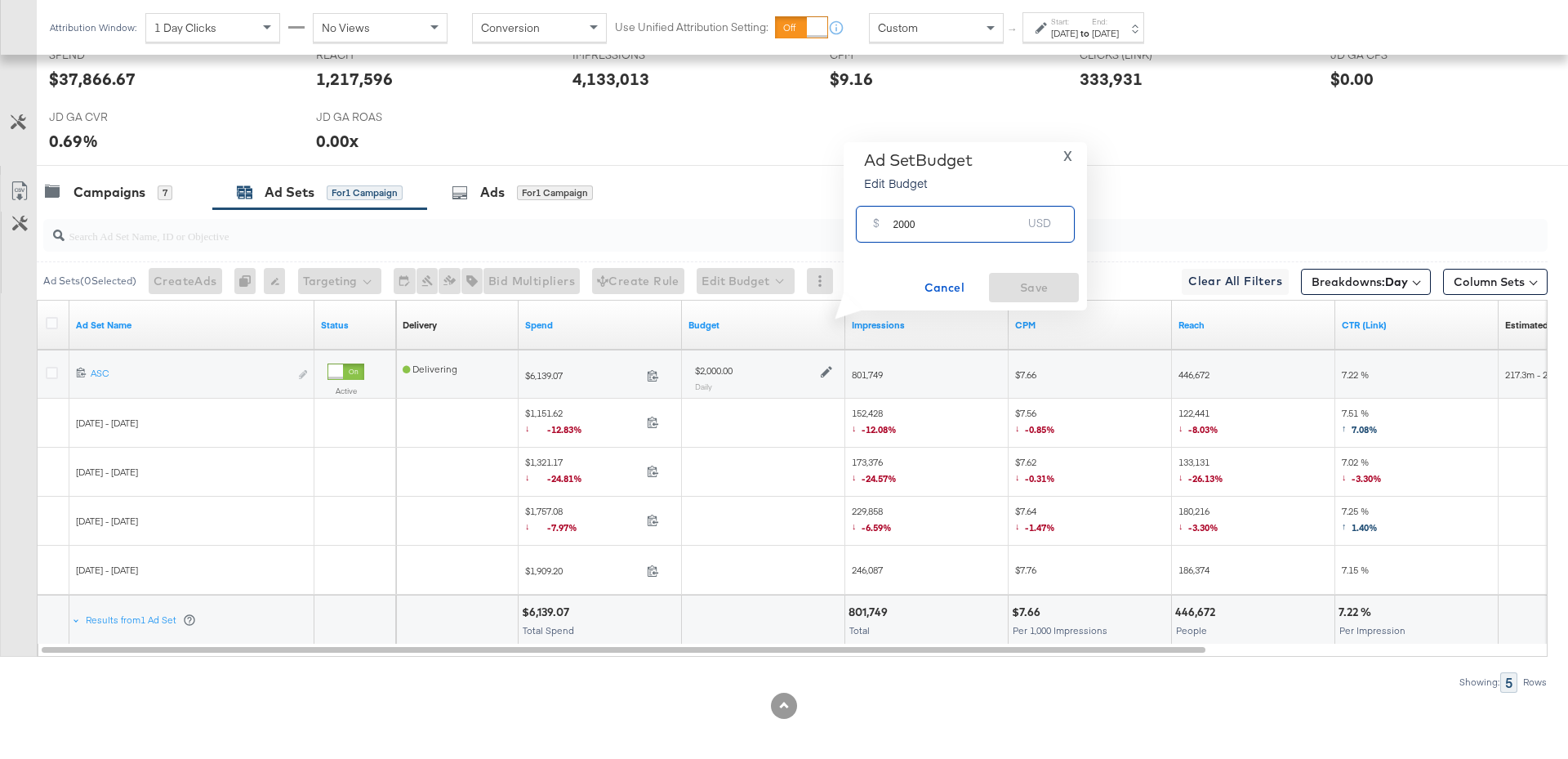
drag, startPoint x: 924, startPoint y: 220, endPoint x: 885, endPoint y: 222, distance: 39.1
click at [885, 222] on div "$ 2000 USD" at bounding box center [964, 224] width 219 height 37
type input "1700"
click at [1017, 285] on span "Save" at bounding box center [1033, 288] width 77 height 20
click at [155, 199] on div "Campaigns 7" at bounding box center [125, 193] width 176 height 35
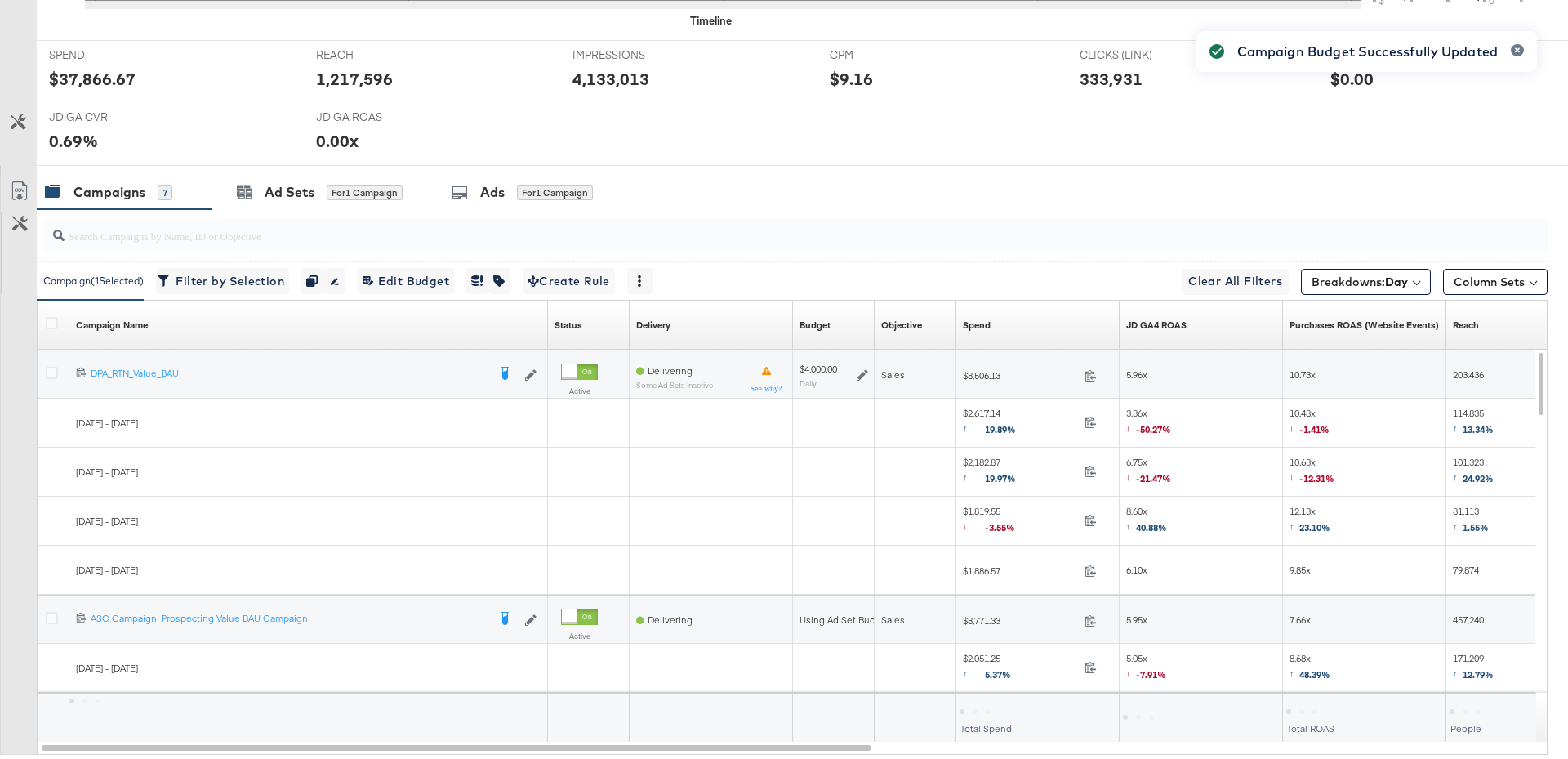
scroll to position [0, 0]
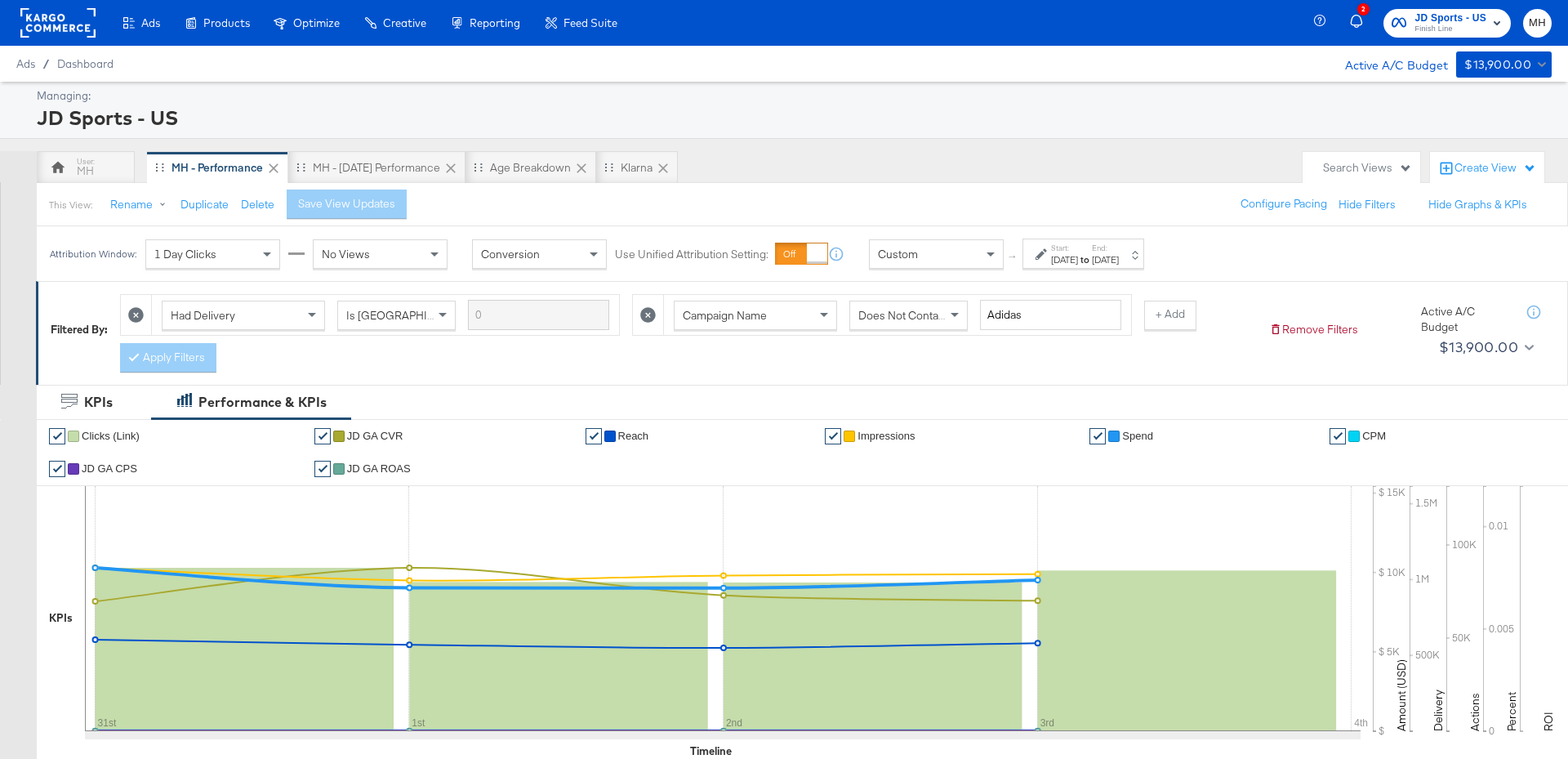
click at [1119, 260] on div "Sep 3rd 2025" at bounding box center [1105, 260] width 27 height 13
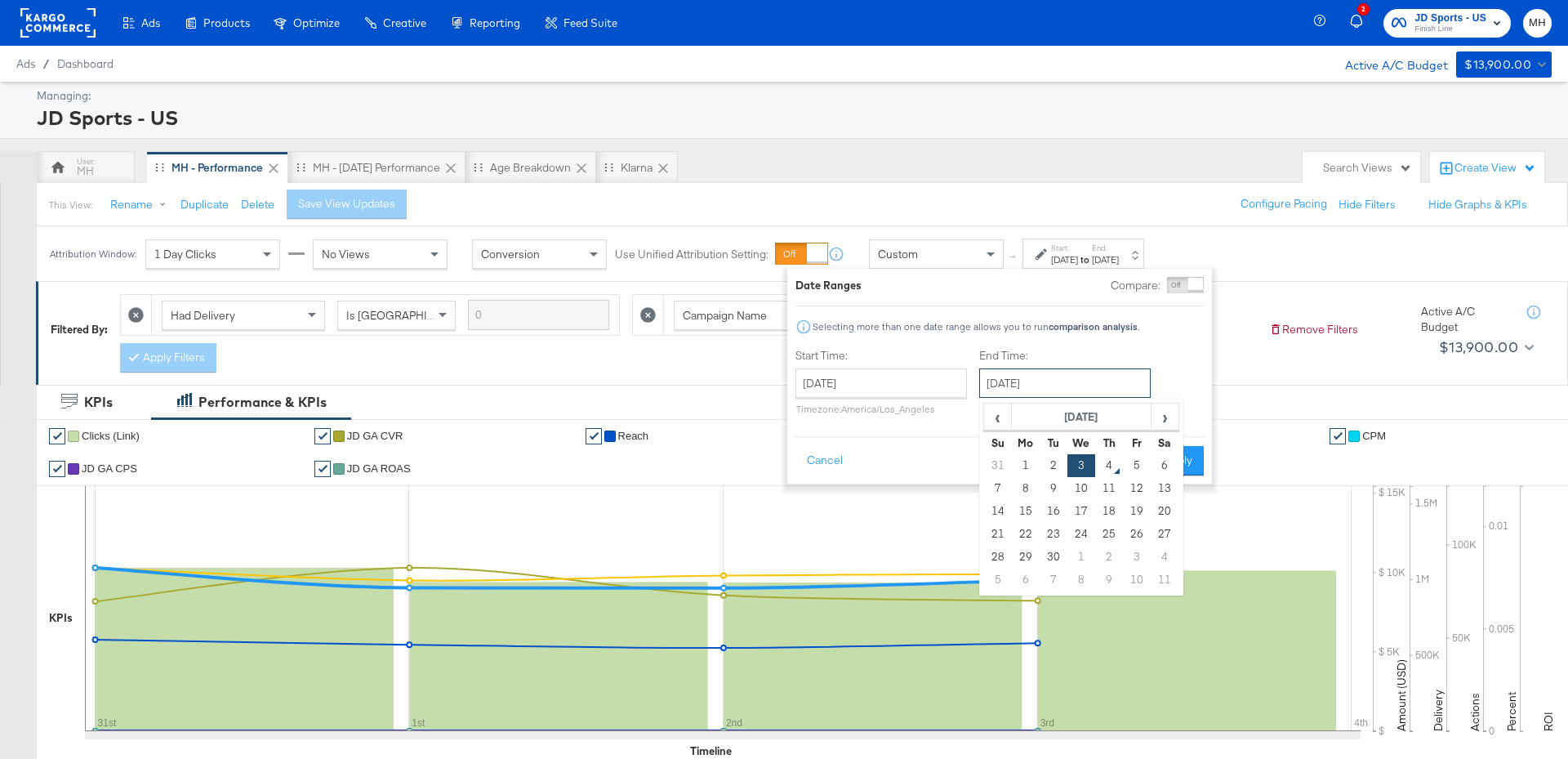
click at [1115, 379] on input "September 3rd 2025" at bounding box center [1065, 383] width 171 height 30
click at [1282, 260] on div "Attribution Window: 1 Day Clicks No Views Conversion Use Unified Attribution Se…" at bounding box center [784, 253] width 1568 height 55
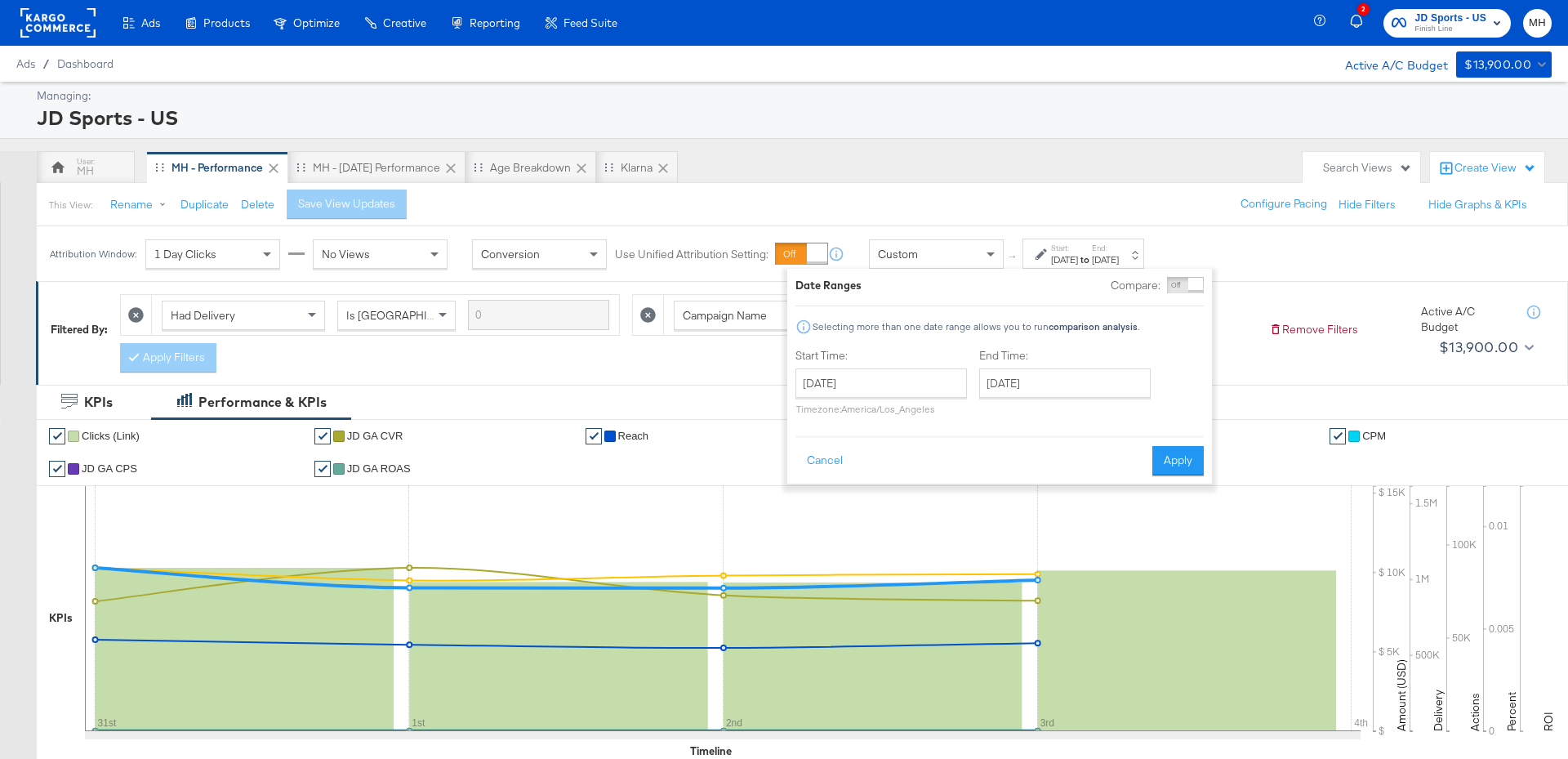
click at [477, 222] on div "This View: Rename Duplicate Delete Save View Updates Configure Pacing Hide Filt…" at bounding box center [802, 204] width 1532 height 44
click at [1466, 31] on span "Finish Line" at bounding box center [1450, 30] width 72 height 13
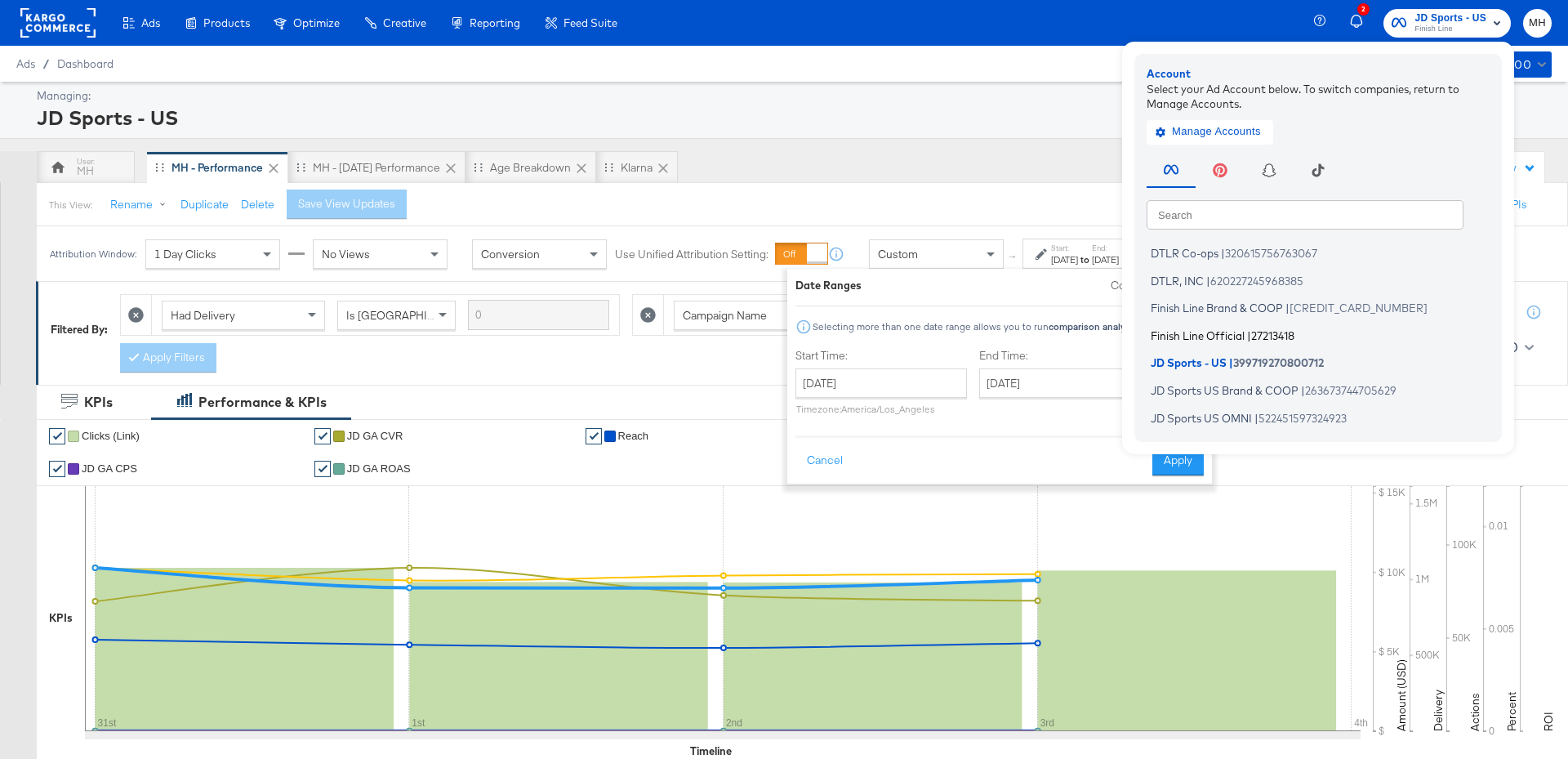
click at [1230, 329] on span "Finish Line Official" at bounding box center [1197, 335] width 94 height 13
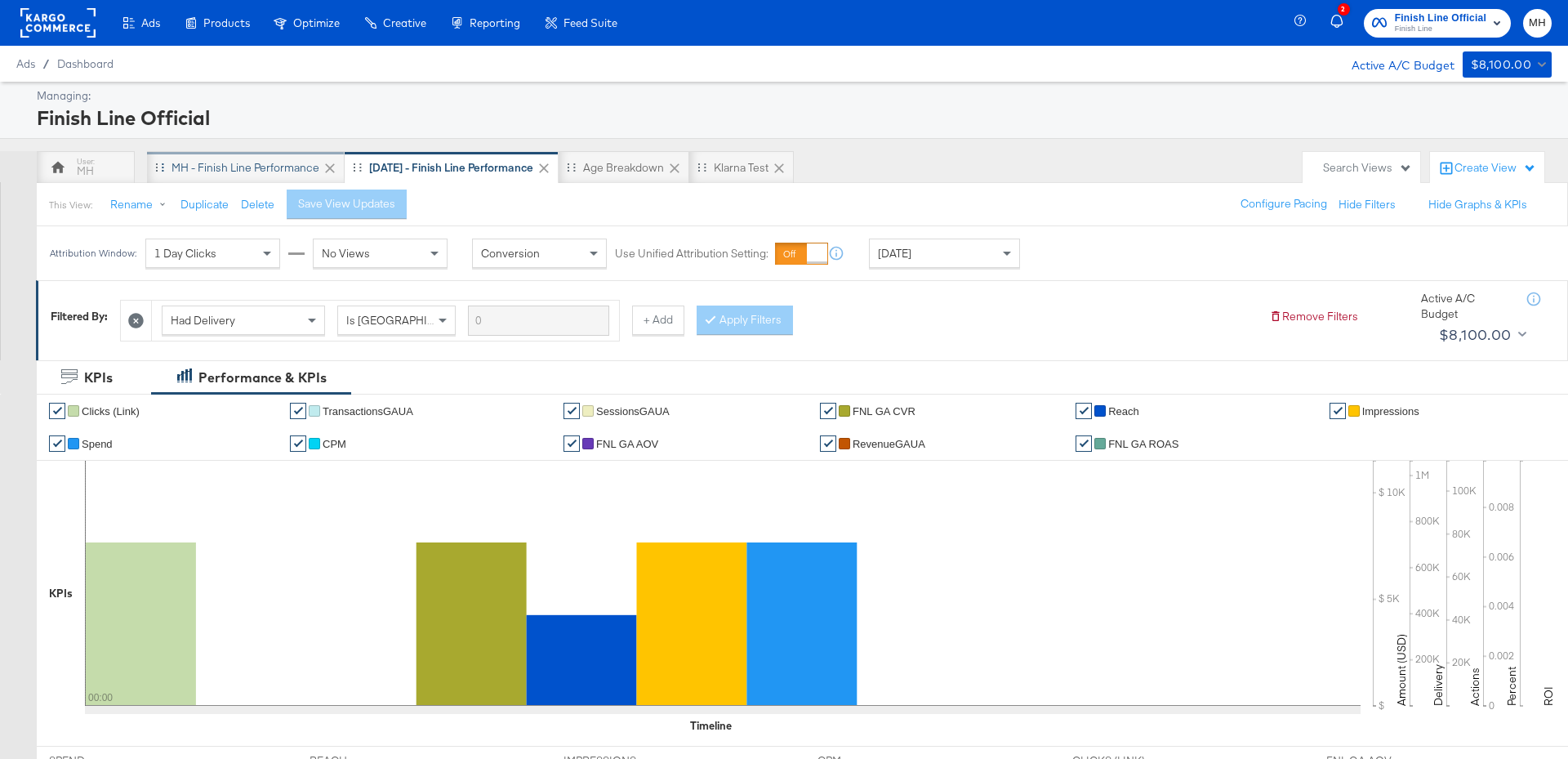
click at [291, 165] on div "MH - Finish Line Performance" at bounding box center [245, 167] width 148 height 16
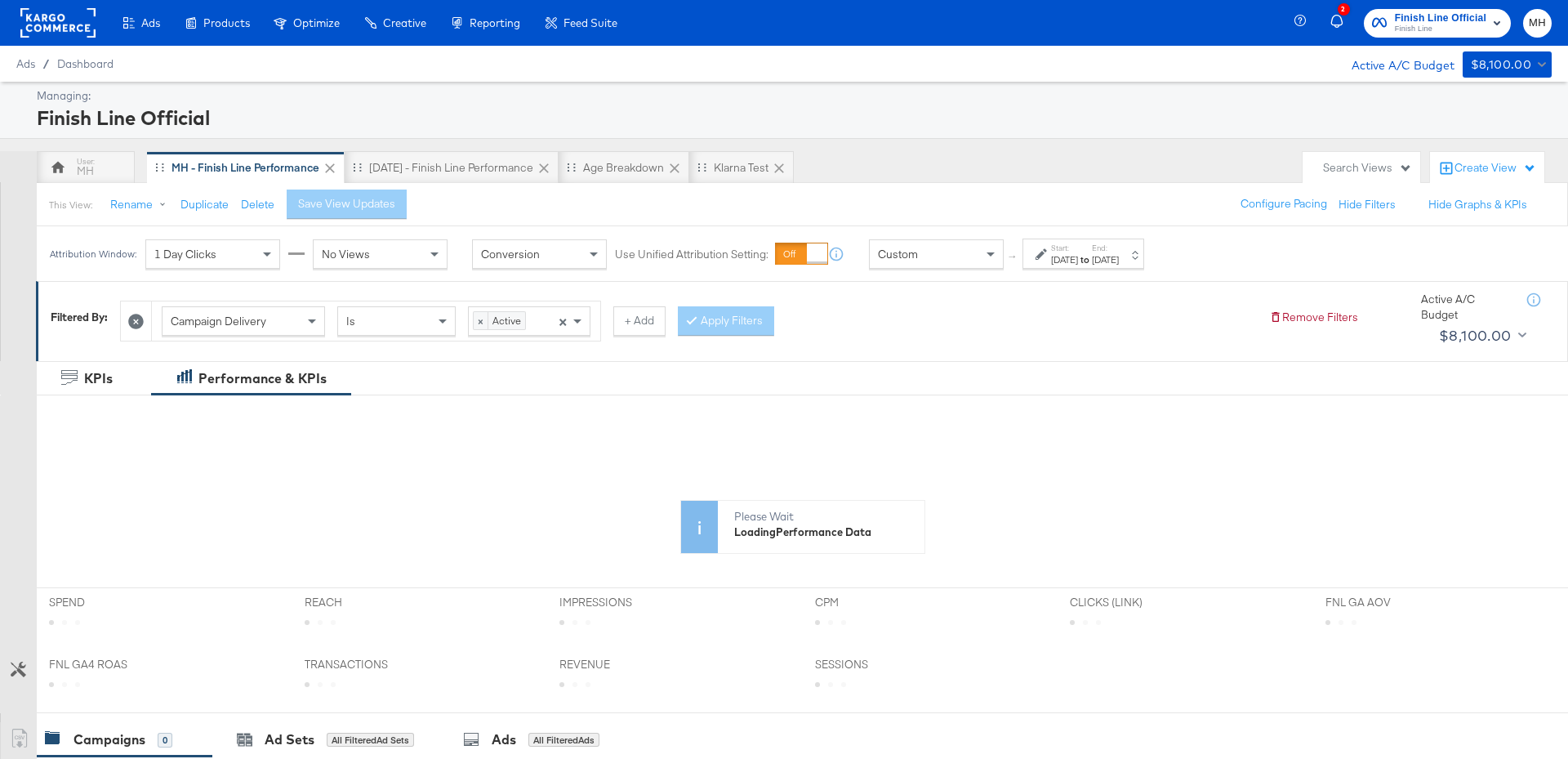
click at [1119, 253] on div "Sep 2nd 2025" at bounding box center [1105, 260] width 27 height 13
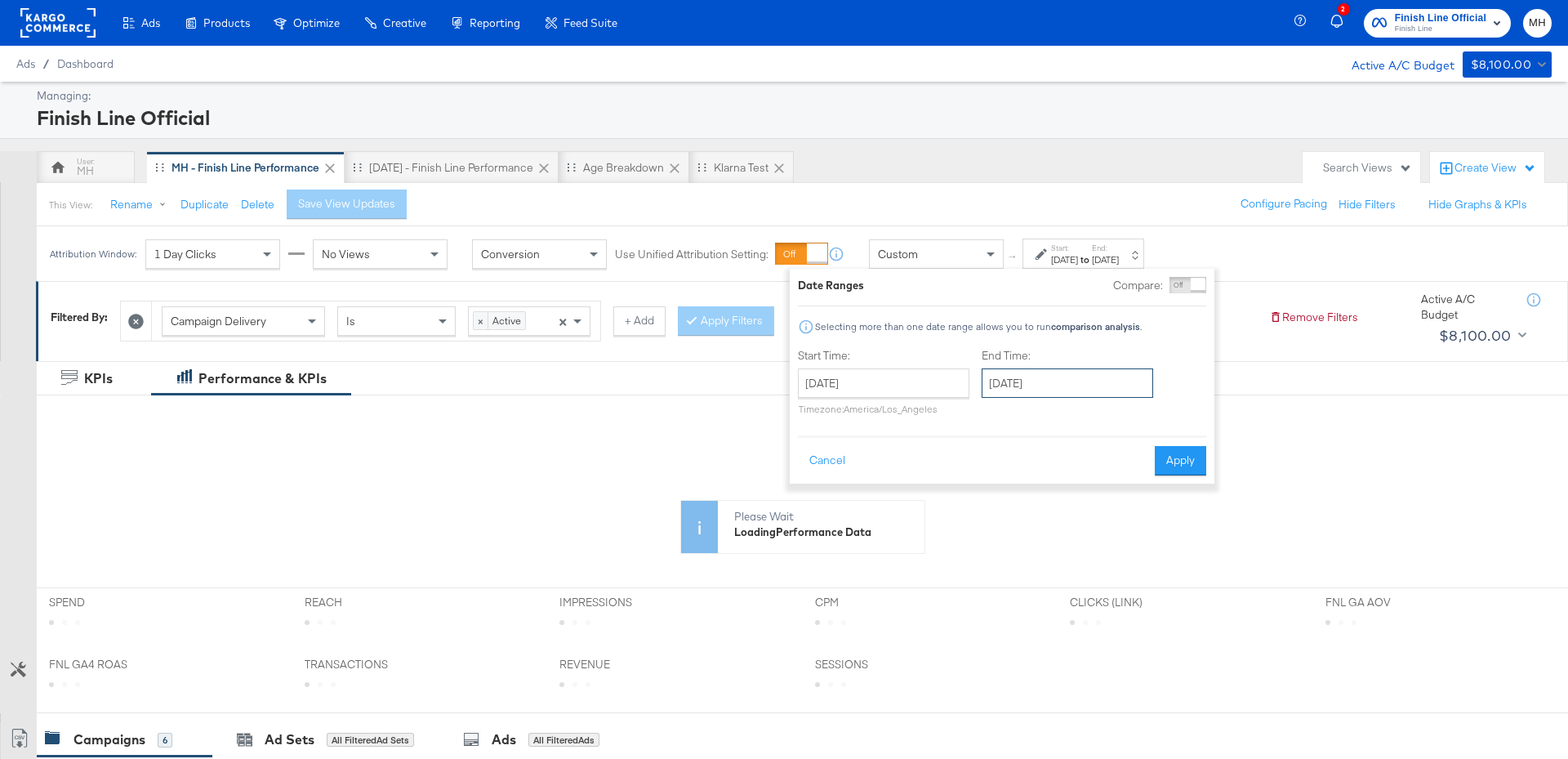
click at [1123, 393] on input "September 2nd 2025" at bounding box center [1067, 383] width 171 height 30
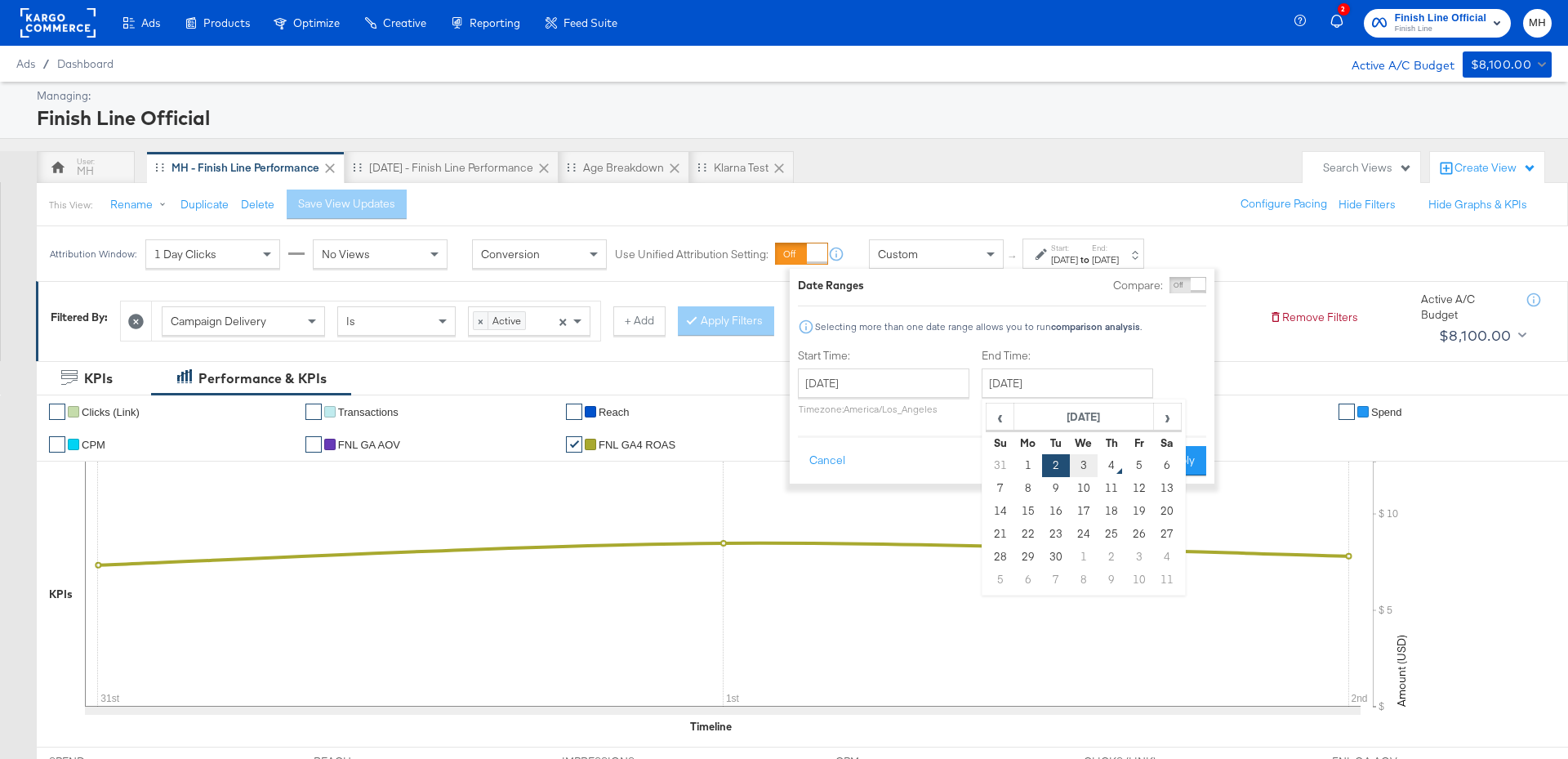
click at [1088, 471] on td "3" at bounding box center [1083, 465] width 28 height 23
type input "September 3rd 2025"
click at [1169, 464] on button "Apply" at bounding box center [1177, 460] width 51 height 30
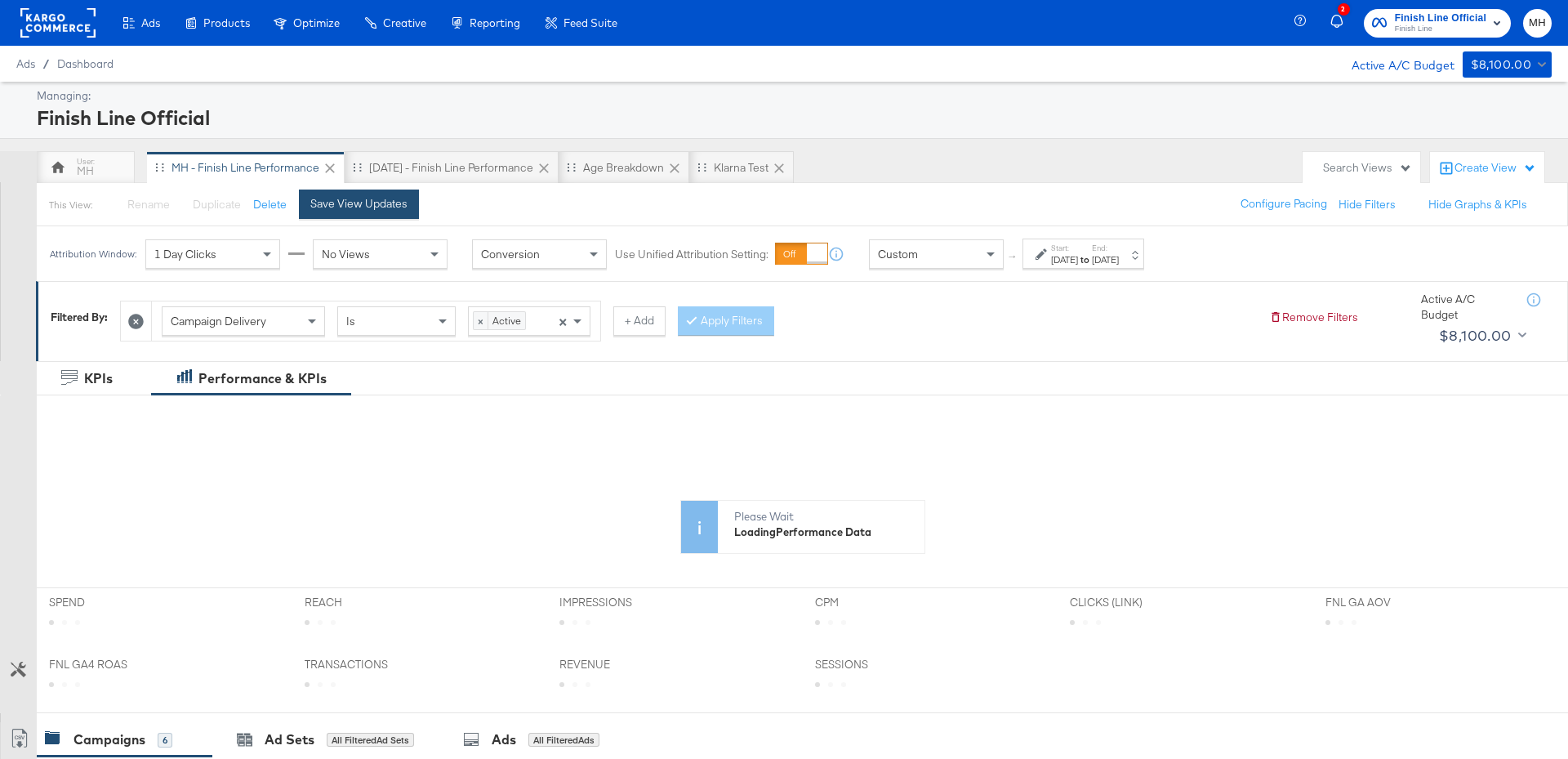
click at [362, 192] on button "Save View Updates" at bounding box center [358, 205] width 120 height 30
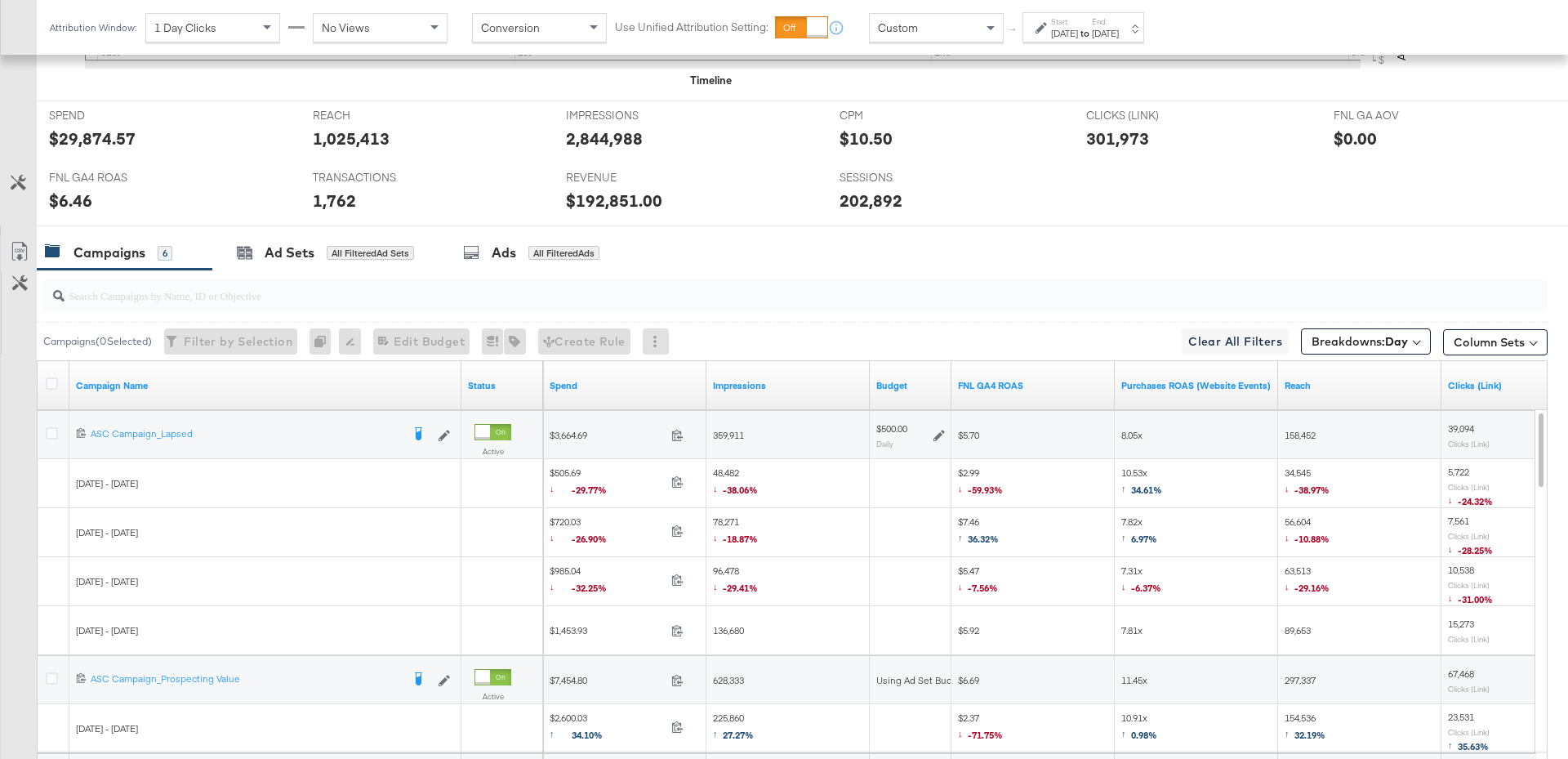
scroll to position [806, 0]
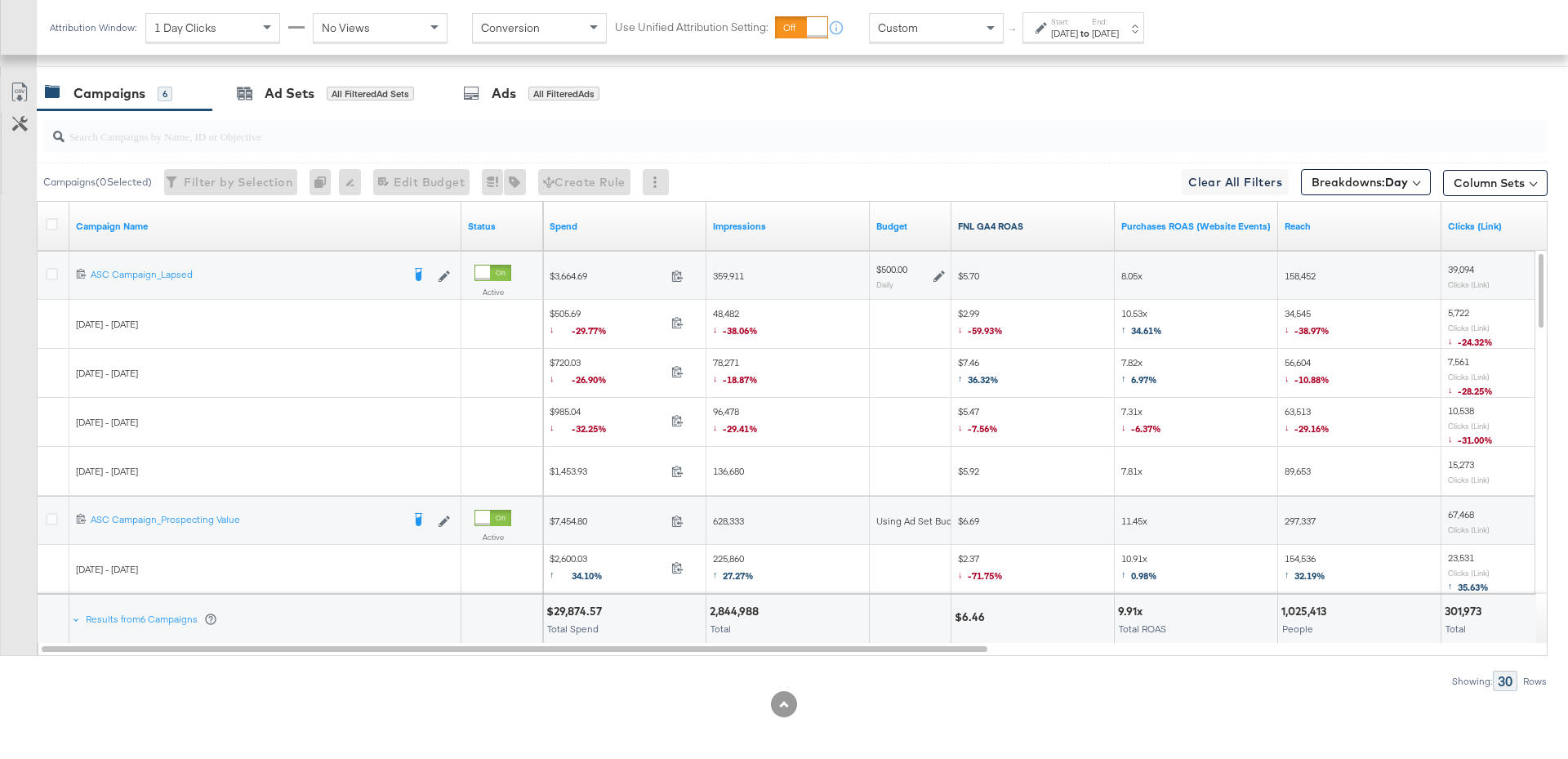
click at [1040, 225] on link "FNL GA4 ROAS" at bounding box center [1033, 226] width 151 height 13
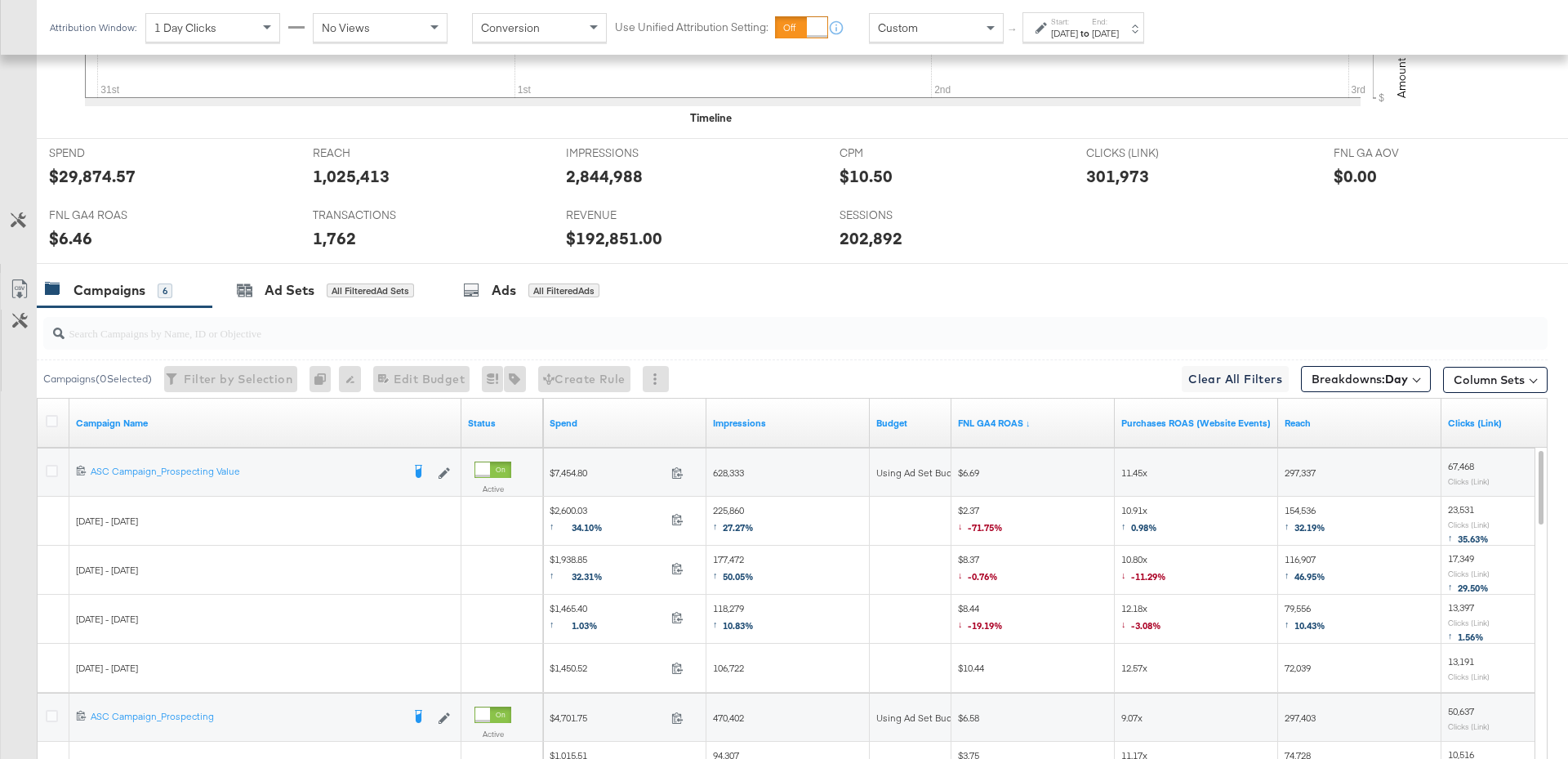
scroll to position [609, 0]
click at [51, 466] on icon at bounding box center [51, 470] width 12 height 12
click at [0, 0] on input "checkbox" at bounding box center [0, 0] width 0 height 0
click at [272, 285] on div "Ad Sets" at bounding box center [289, 289] width 50 height 19
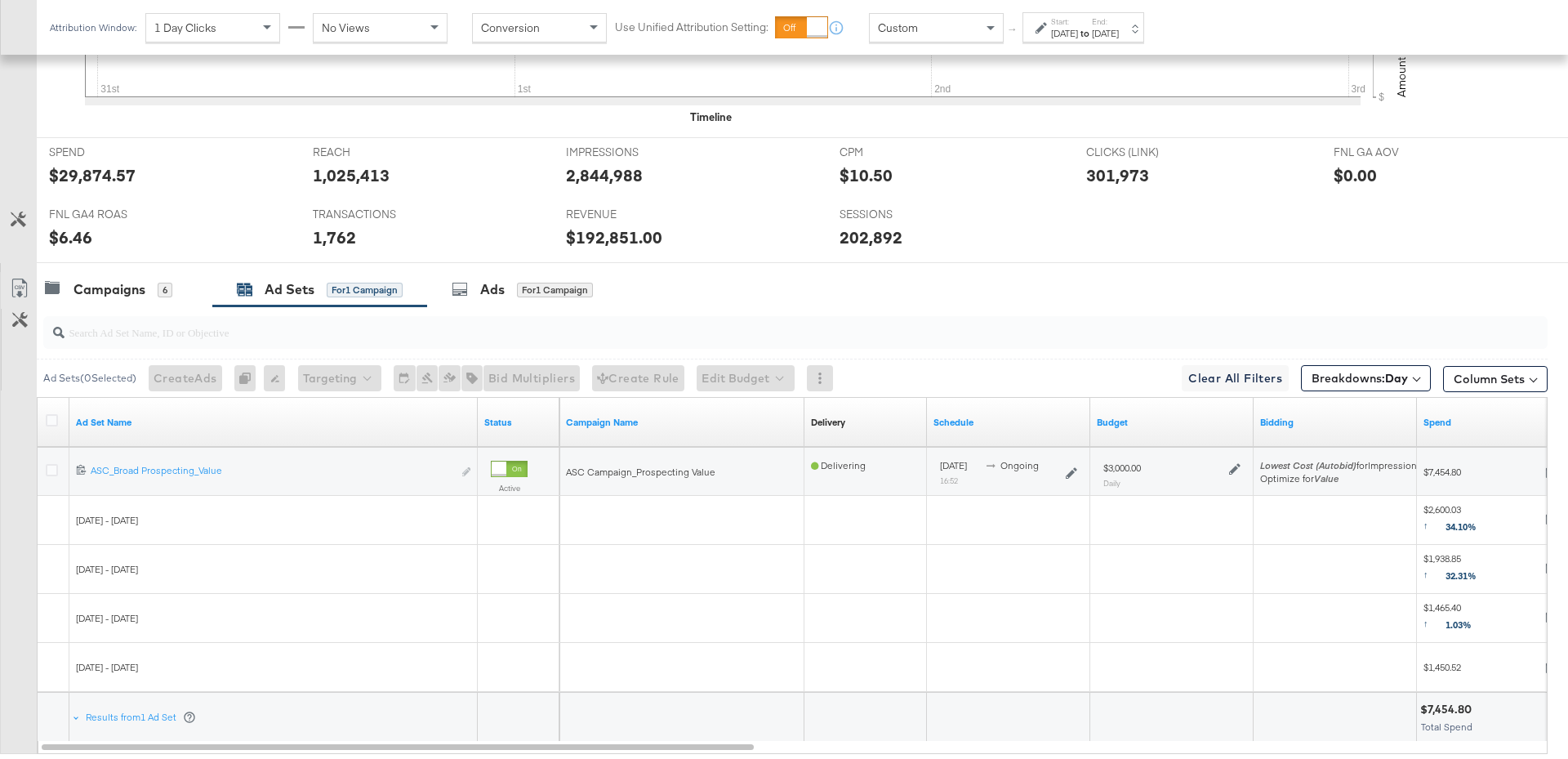
click at [1232, 464] on icon at bounding box center [1234, 469] width 11 height 11
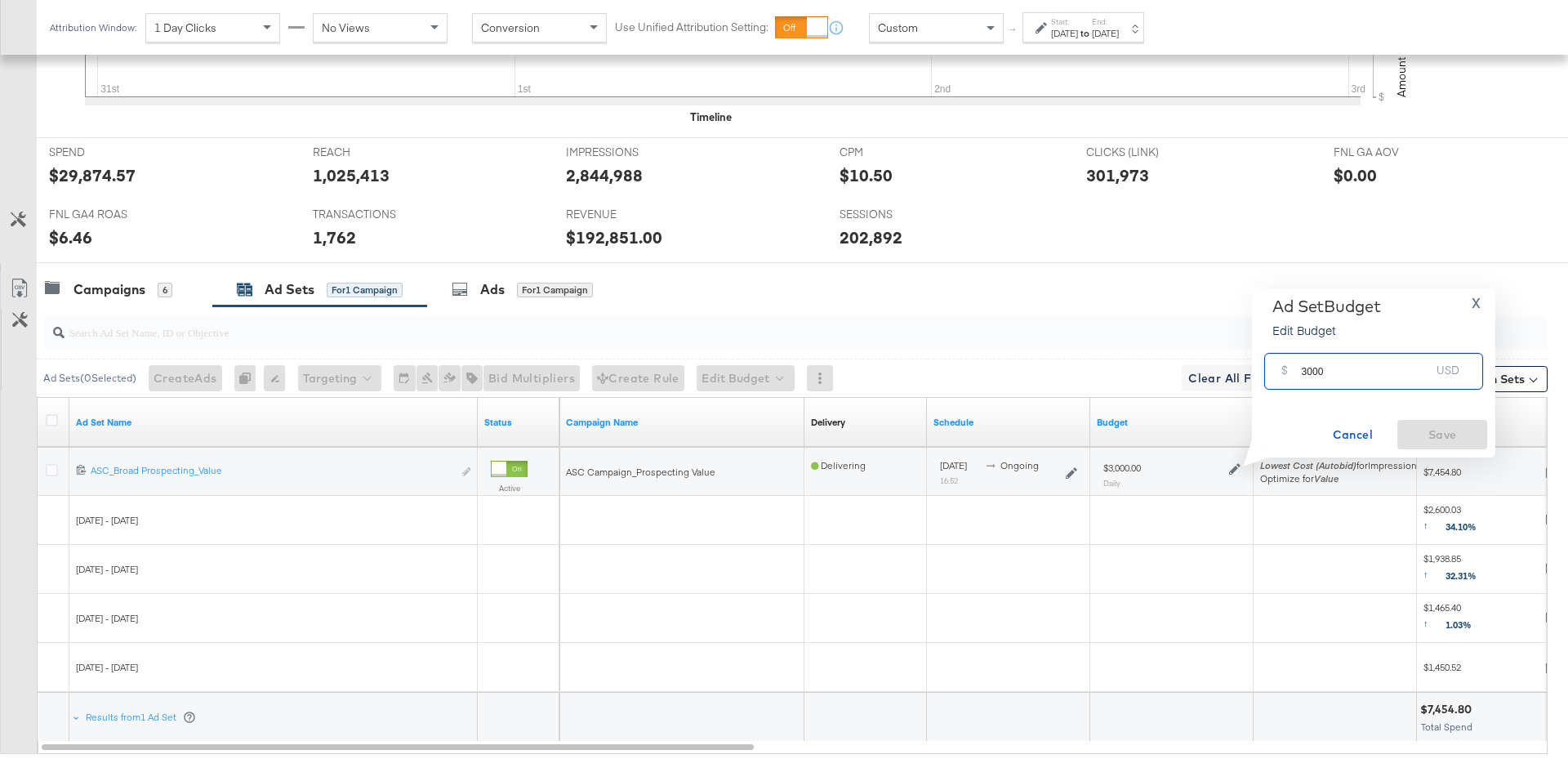
drag, startPoint x: 1333, startPoint y: 373, endPoint x: 1296, endPoint y: 373, distance: 37.0
click at [1296, 373] on div "$ 3000 USD" at bounding box center [1373, 371] width 219 height 37
type input "4000"
click at [1423, 432] on span "Save" at bounding box center [1442, 435] width 77 height 20
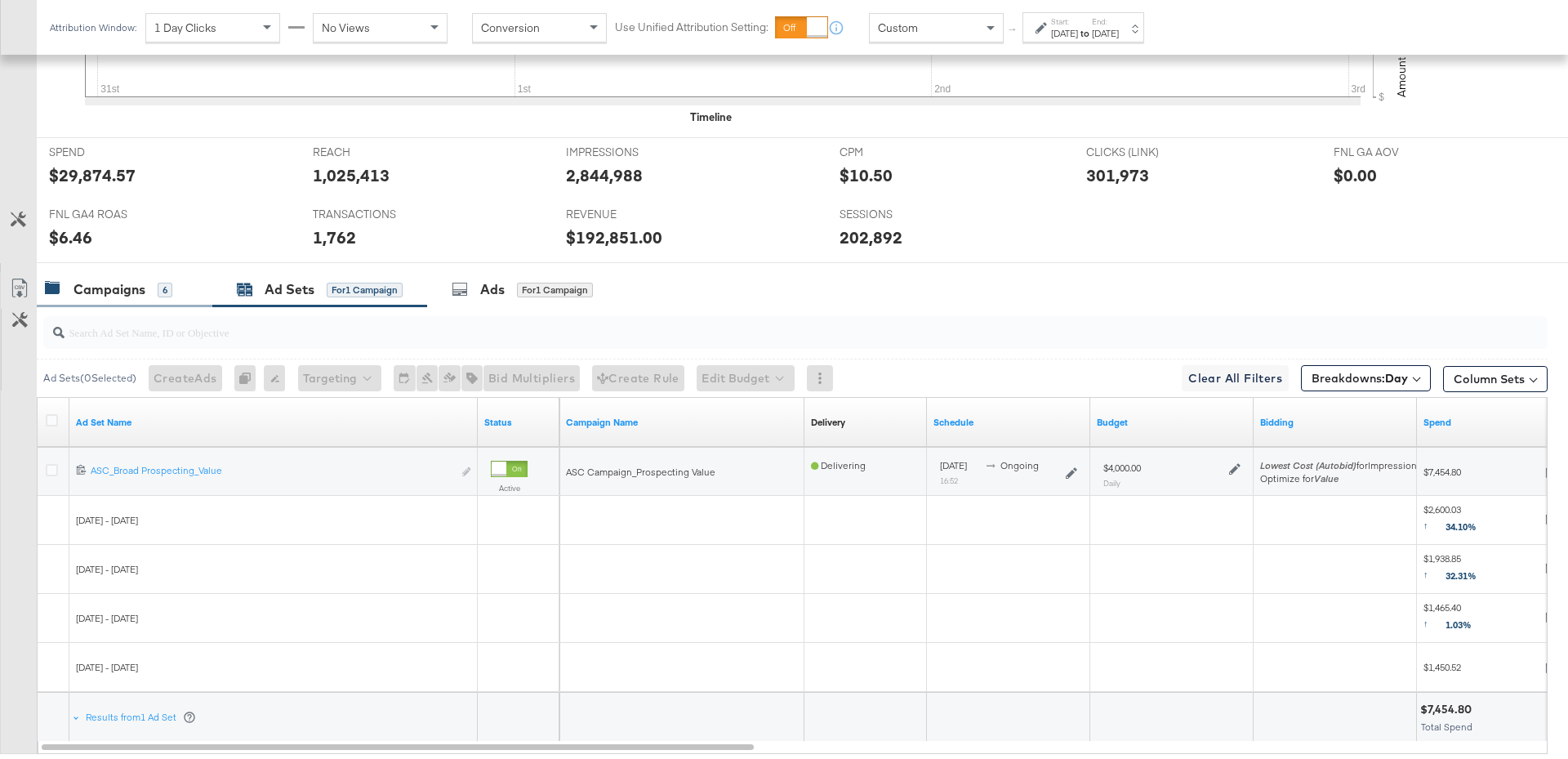
click at [138, 284] on div "Campaigns" at bounding box center [109, 289] width 72 height 19
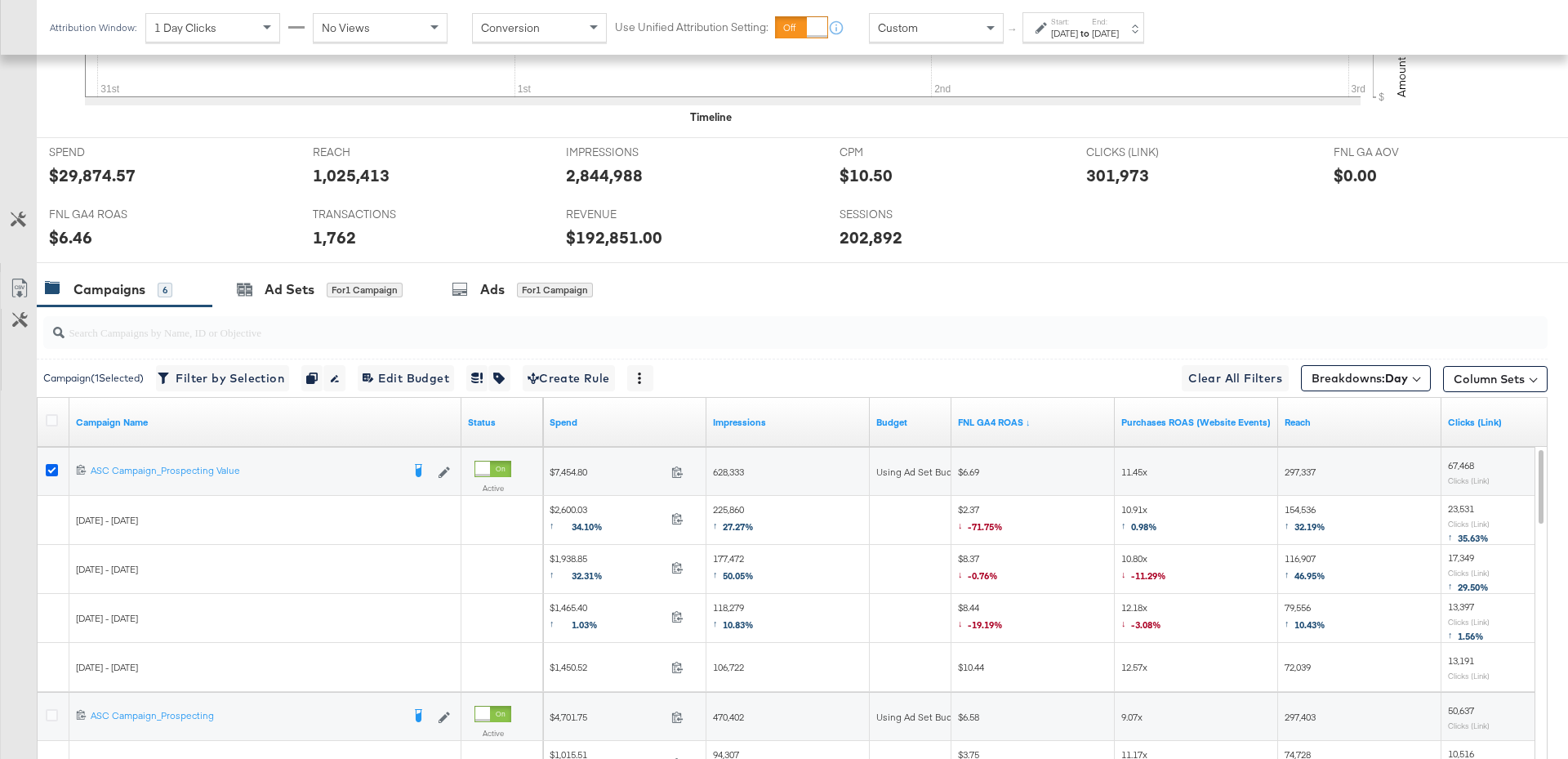
click at [52, 465] on icon at bounding box center [51, 470] width 12 height 12
click at [0, 0] on input "checkbox" at bounding box center [0, 0] width 0 height 0
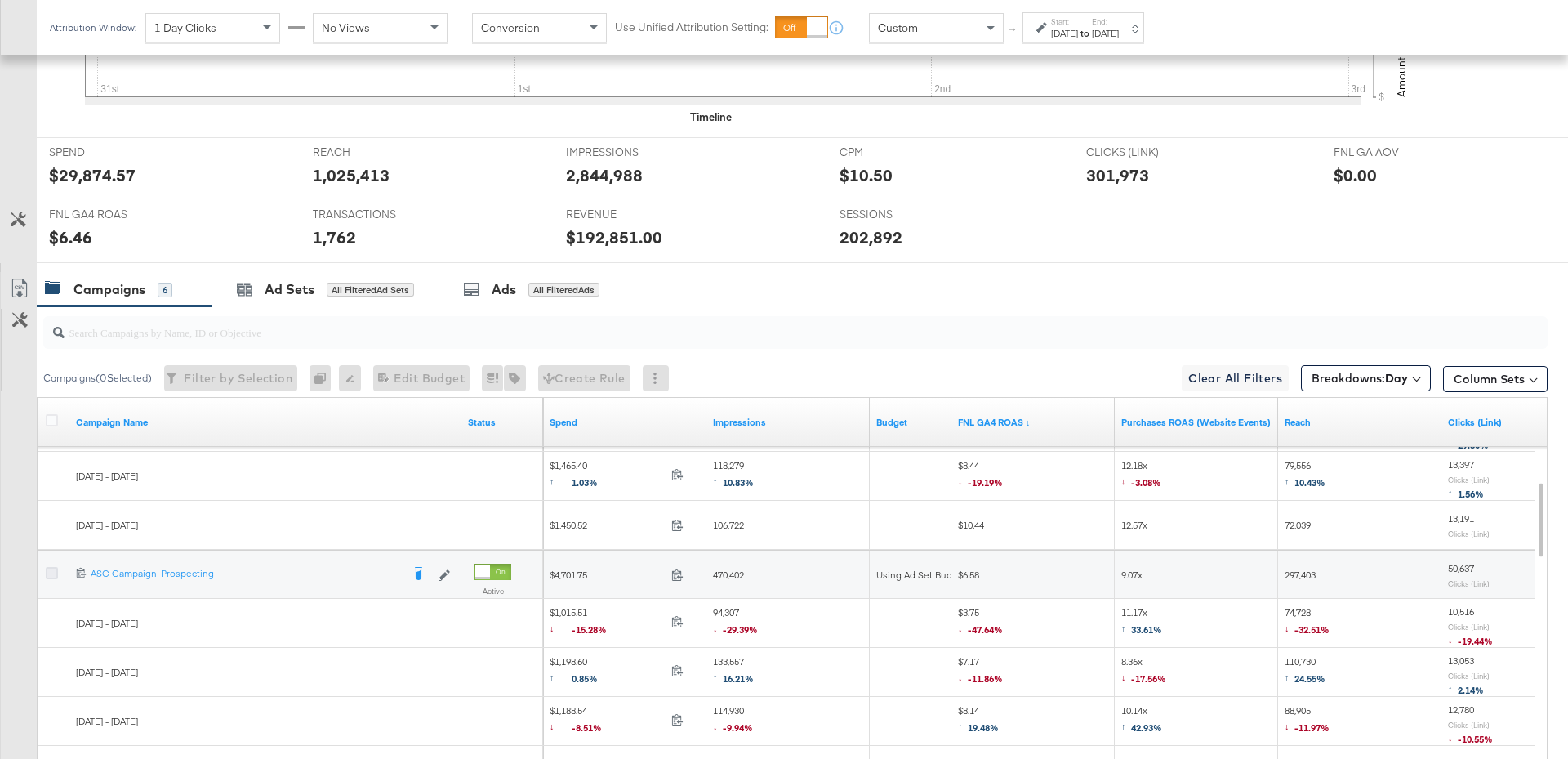
click at [49, 566] on icon at bounding box center [51, 572] width 12 height 12
click at [0, 0] on input "checkbox" at bounding box center [0, 0] width 0 height 0
click at [49, 566] on icon at bounding box center [51, 572] width 12 height 12
click at [0, 0] on input "checkbox" at bounding box center [0, 0] width 0 height 0
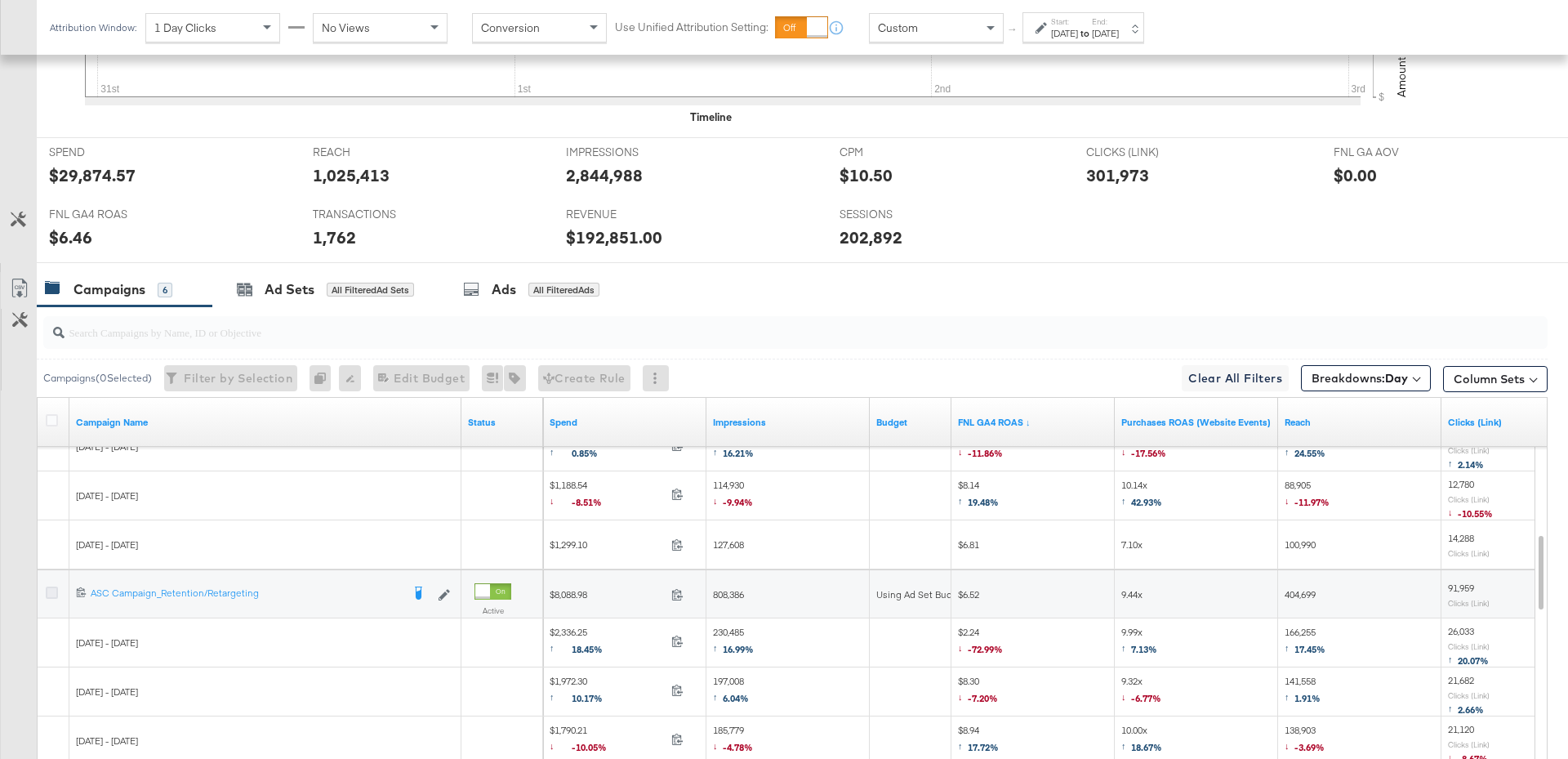
click at [51, 586] on icon at bounding box center [51, 592] width 12 height 12
click at [0, 0] on input "checkbox" at bounding box center [0, 0] width 0 height 0
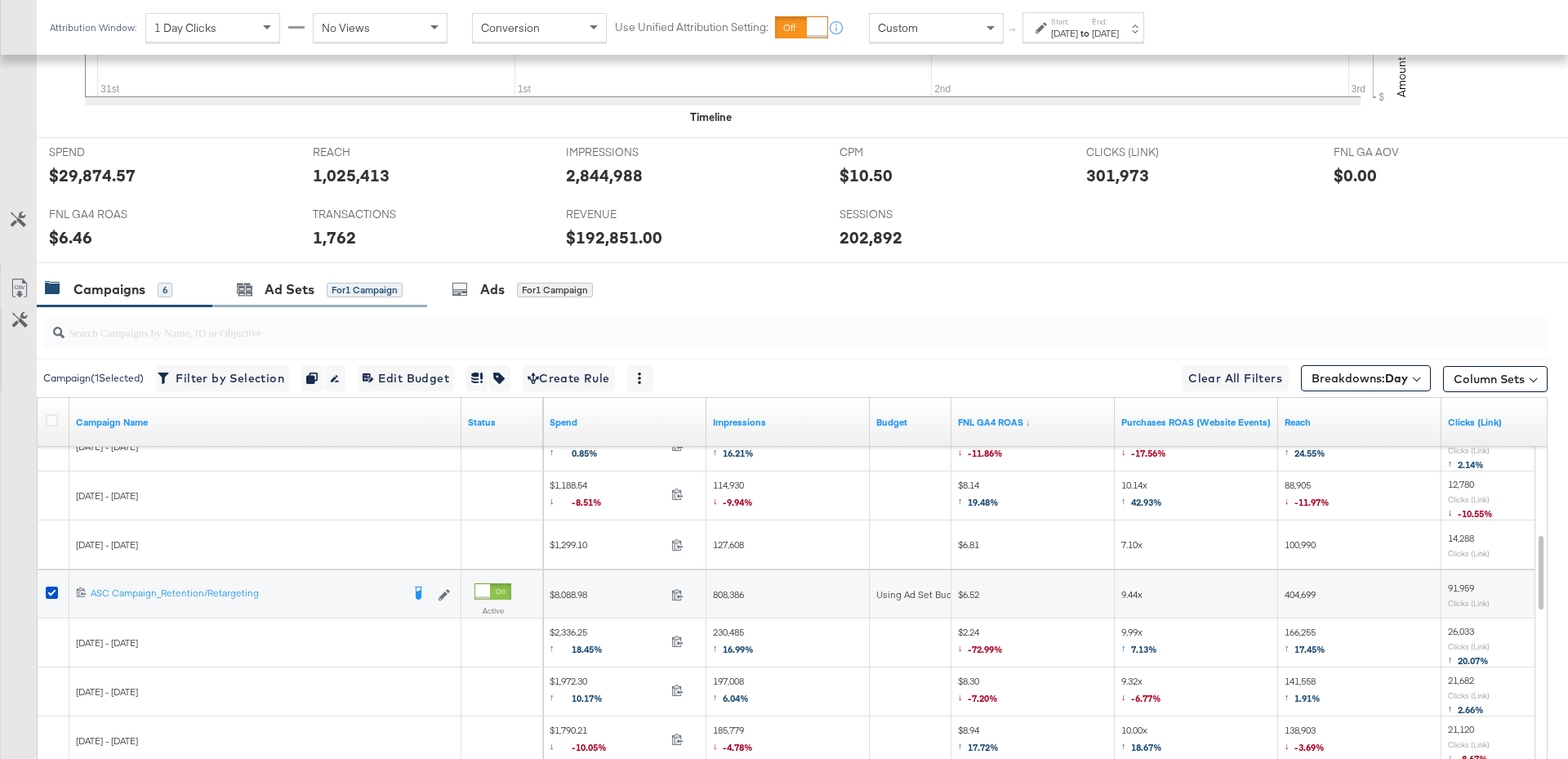
click at [353, 302] on div "Ad Sets for 1 Campaign" at bounding box center [319, 289] width 215 height 35
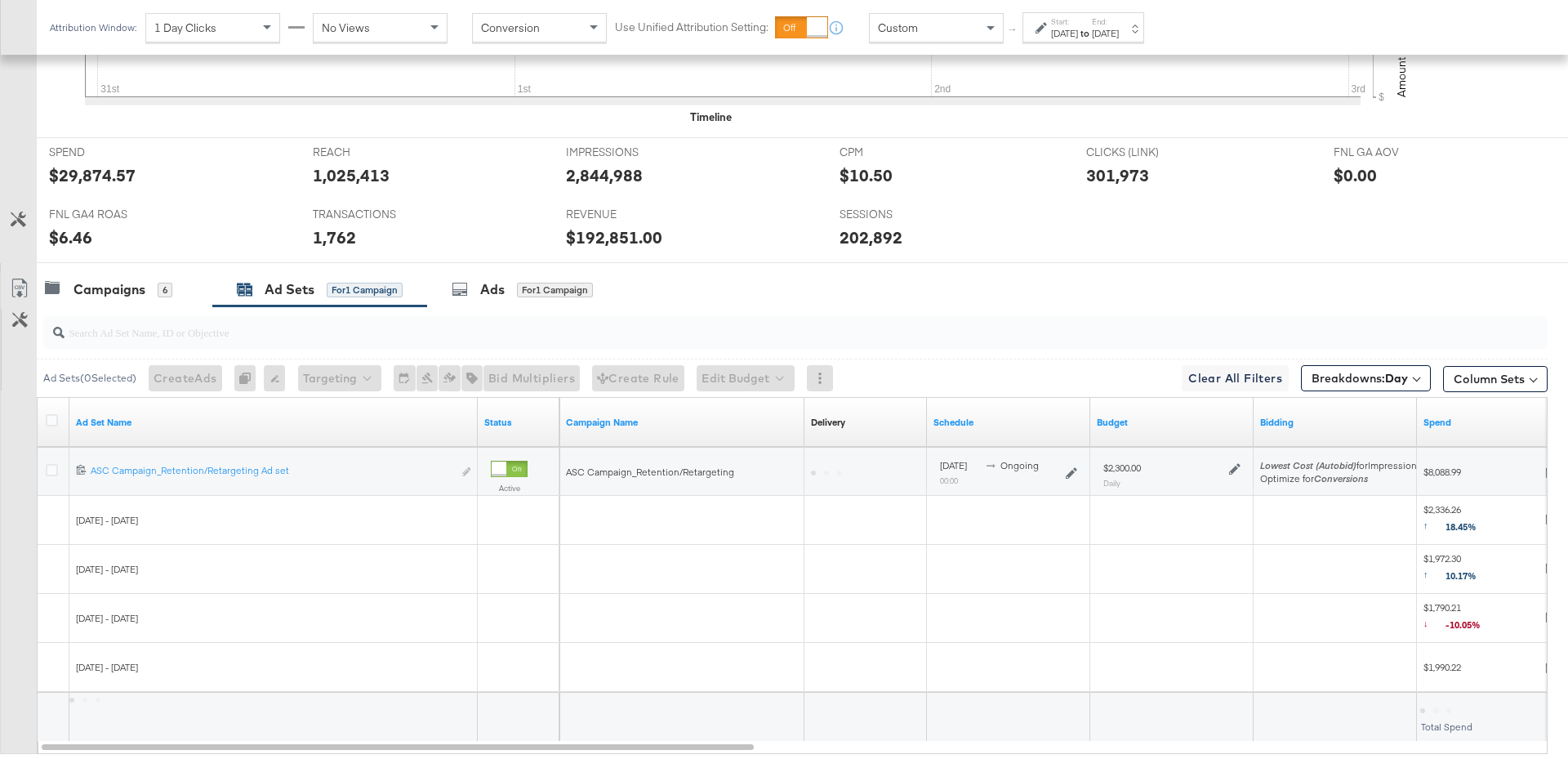
click at [1229, 463] on icon at bounding box center [1234, 469] width 11 height 11
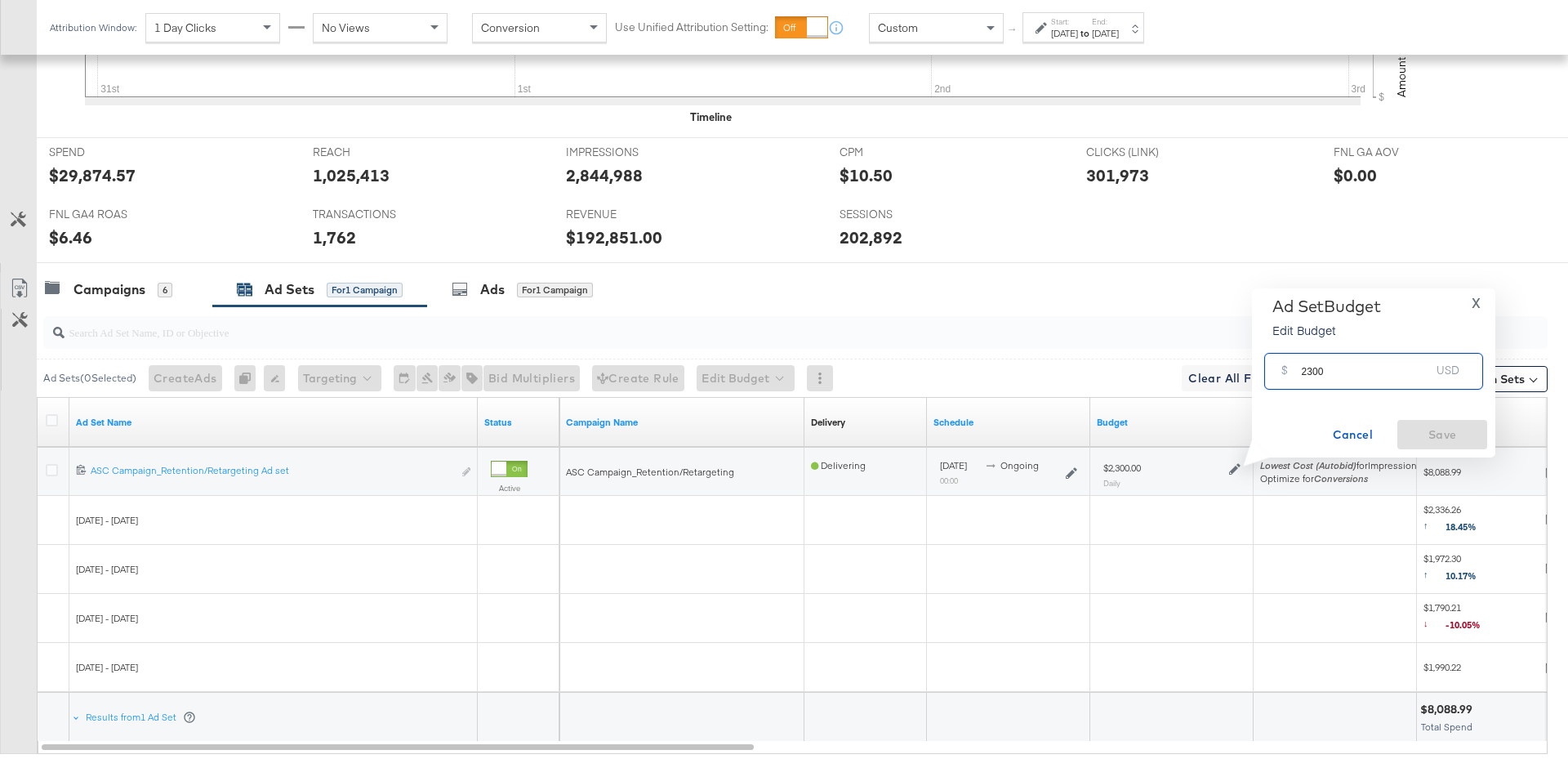
drag, startPoint x: 1334, startPoint y: 378, endPoint x: 1299, endPoint y: 378, distance: 35.0
click at [1299, 378] on div "$ 2300 USD" at bounding box center [1373, 371] width 219 height 37
type input "3300"
click at [1451, 430] on span "Save" at bounding box center [1442, 435] width 77 height 20
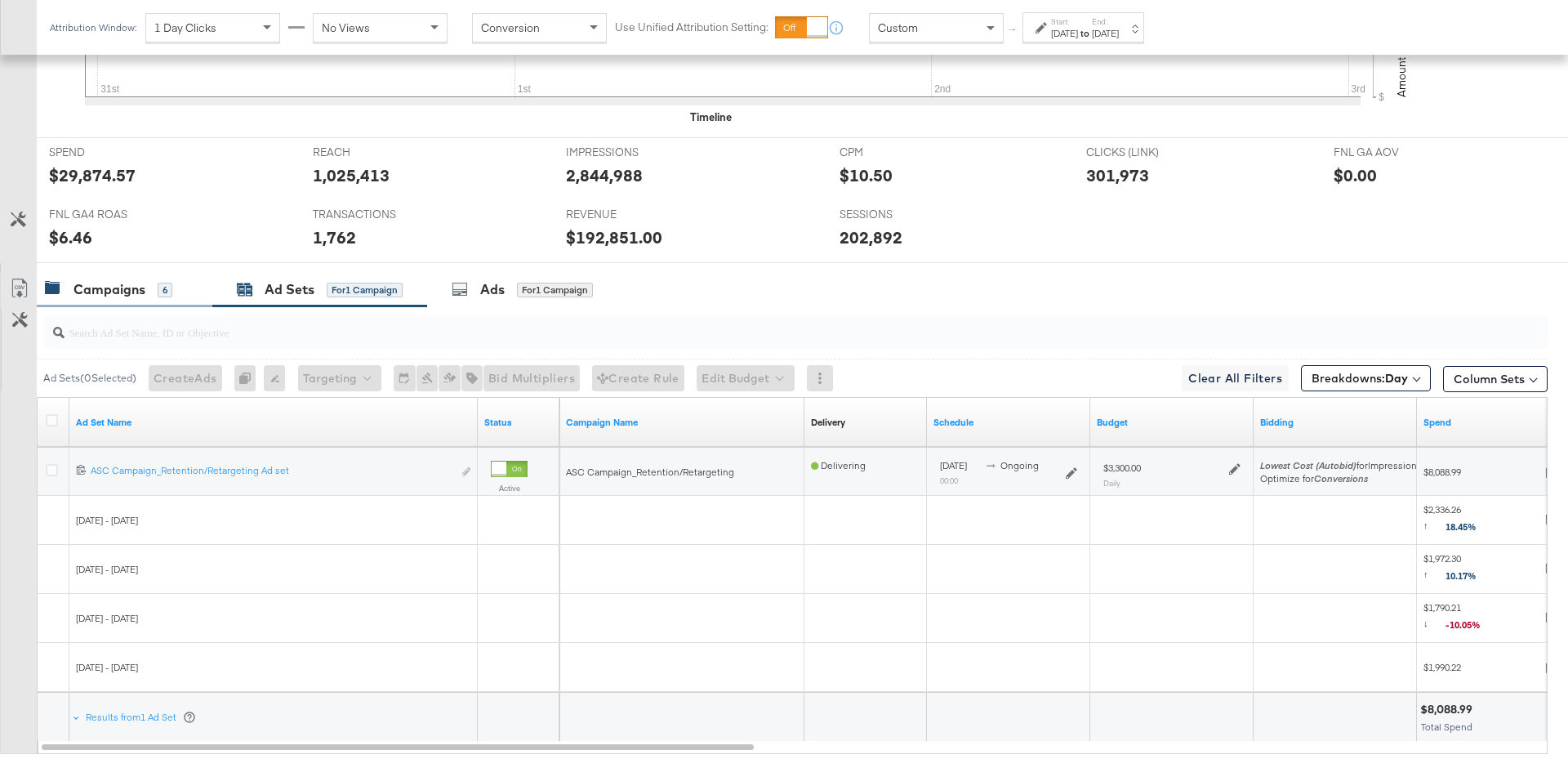
click at [113, 289] on div "Campaigns" at bounding box center [109, 289] width 72 height 19
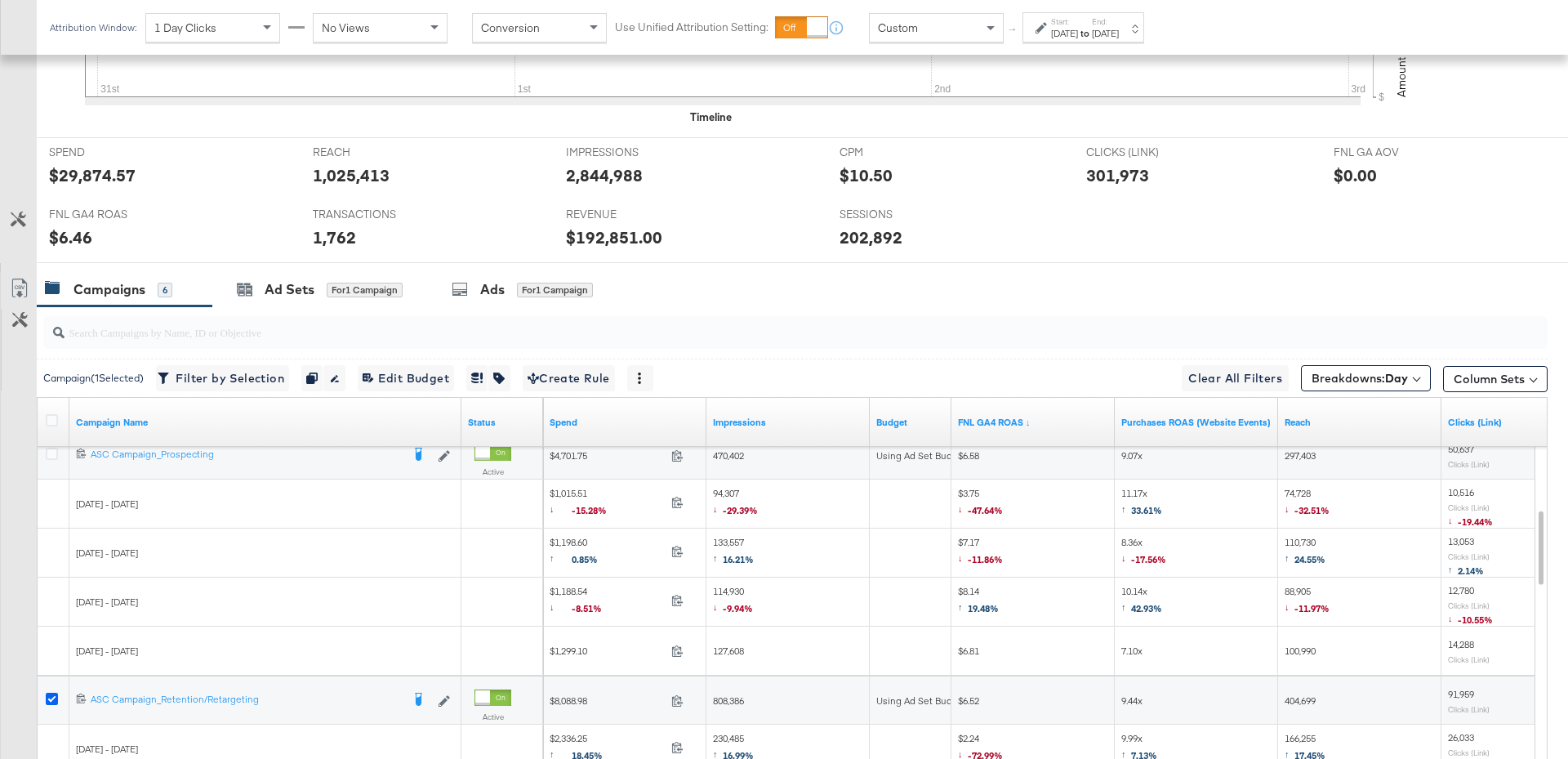
click at [46, 697] on icon at bounding box center [51, 699] width 12 height 12
click at [0, 0] on input "checkbox" at bounding box center [0, 0] width 0 height 0
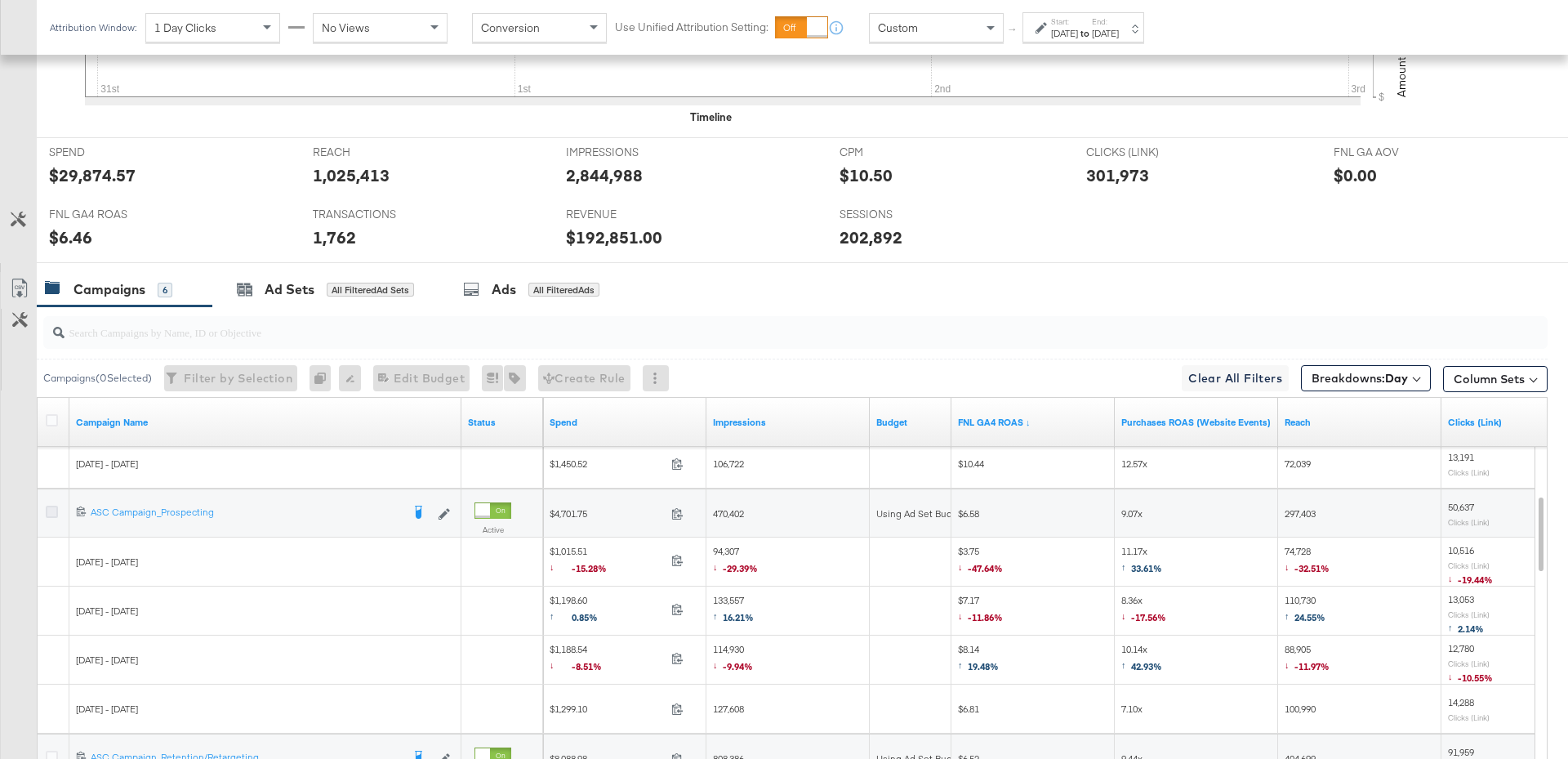
click at [49, 506] on icon at bounding box center [51, 512] width 12 height 12
click at [0, 0] on input "checkbox" at bounding box center [0, 0] width 0 height 0
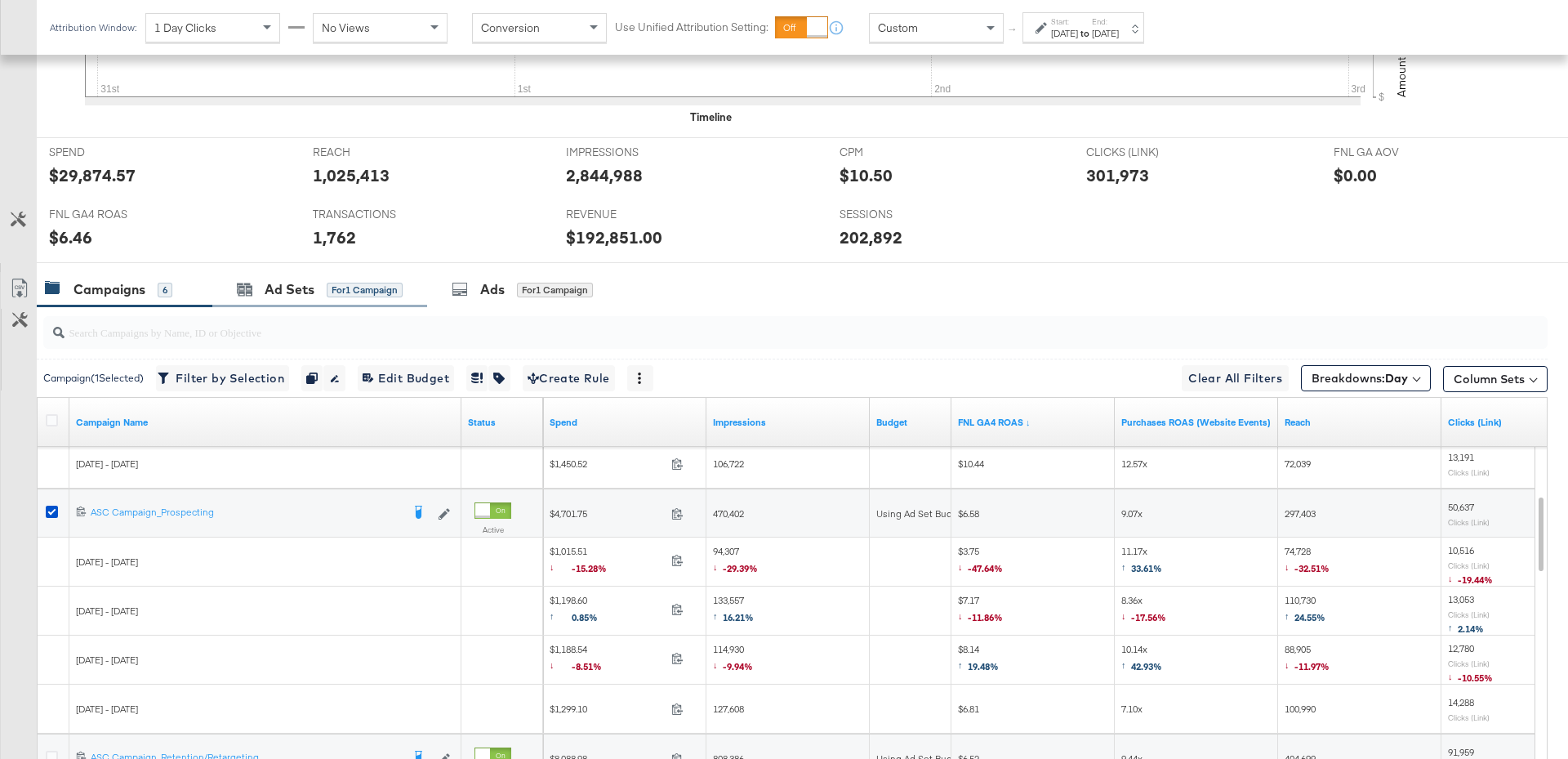
click at [300, 276] on div "Ad Sets for 1 Campaign" at bounding box center [319, 289] width 215 height 35
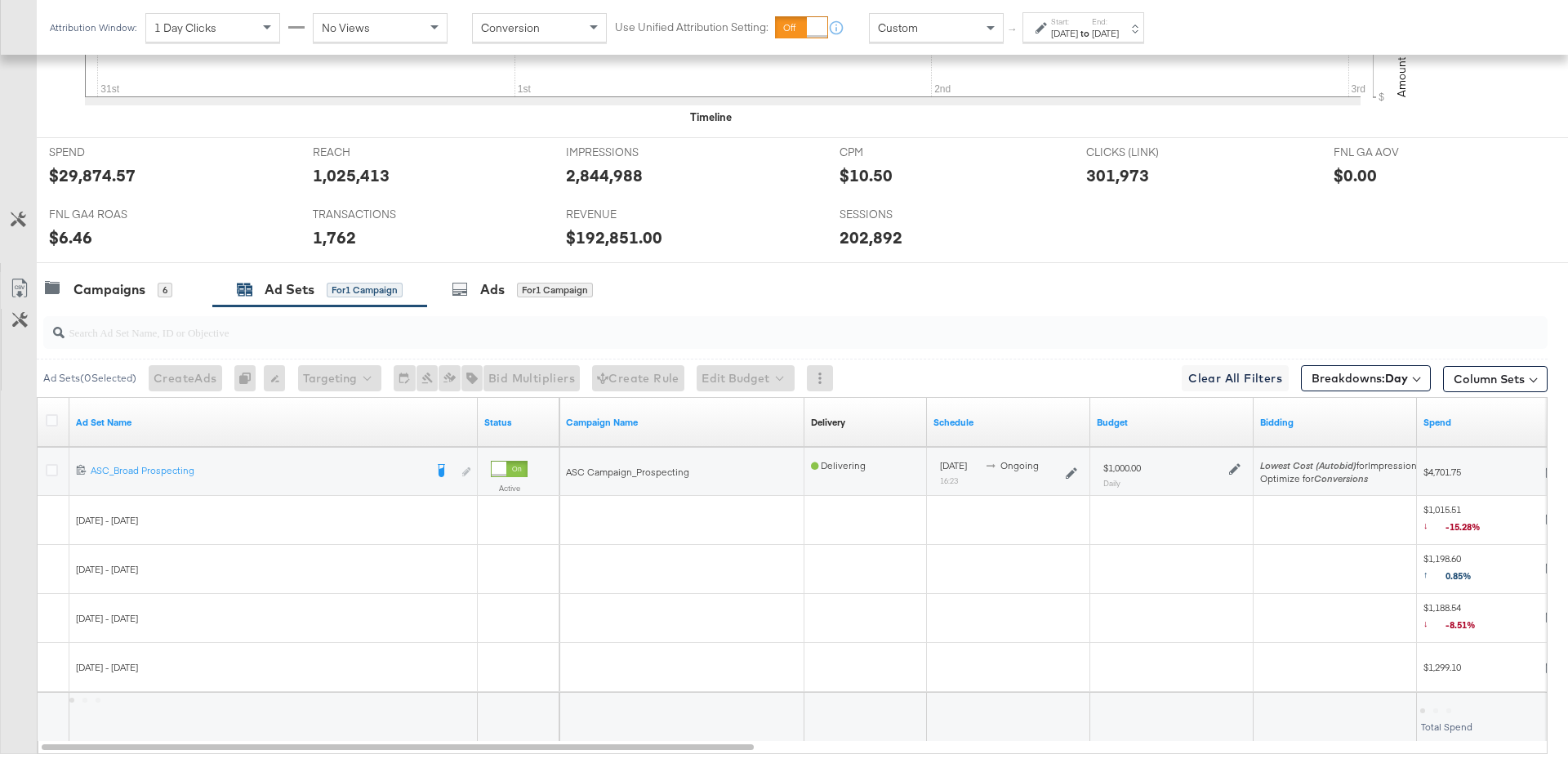
click at [1236, 465] on icon at bounding box center [1234, 469] width 11 height 11
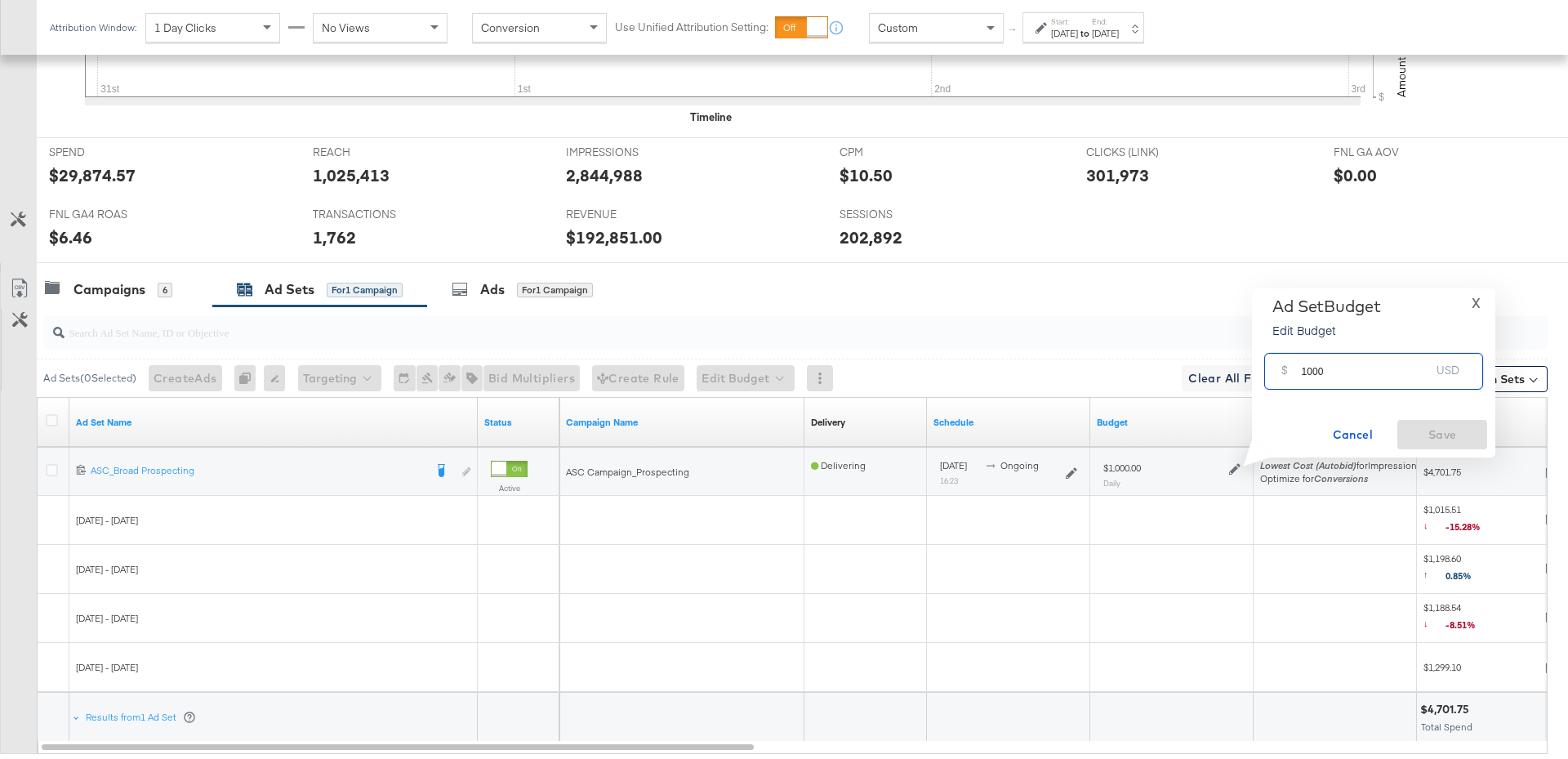
drag, startPoint x: 1324, startPoint y: 376, endPoint x: 1296, endPoint y: 377, distance: 28.0
click at [1296, 377] on div "$ 1000 USD" at bounding box center [1373, 371] width 219 height 37
type input "1700"
click at [1414, 432] on span "Save" at bounding box center [1442, 435] width 77 height 20
